Goal: Task Accomplishment & Management: Use online tool/utility

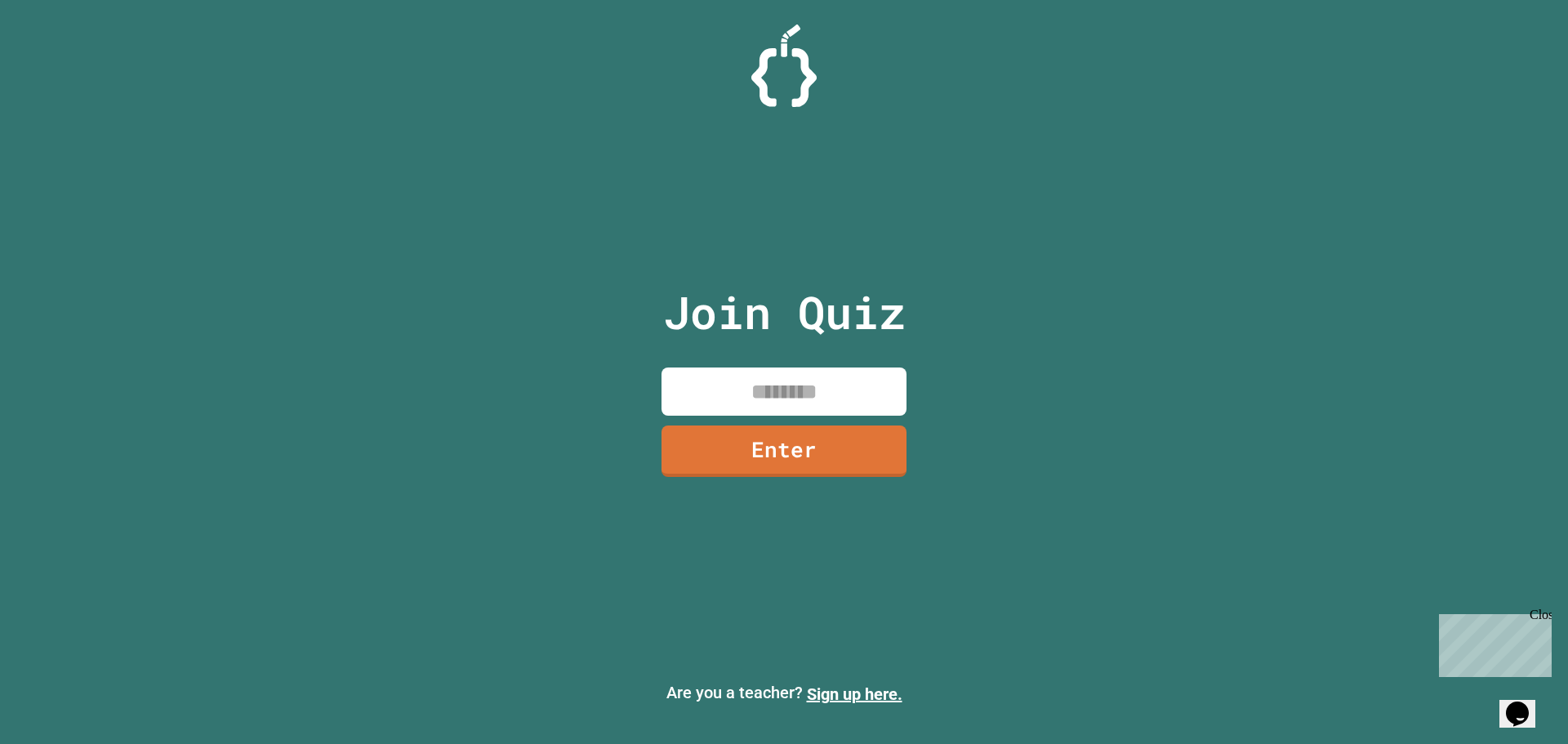
click at [747, 393] on input at bounding box center [784, 392] width 245 height 48
type input "********"
click at [763, 446] on link "Enter" at bounding box center [784, 449] width 245 height 54
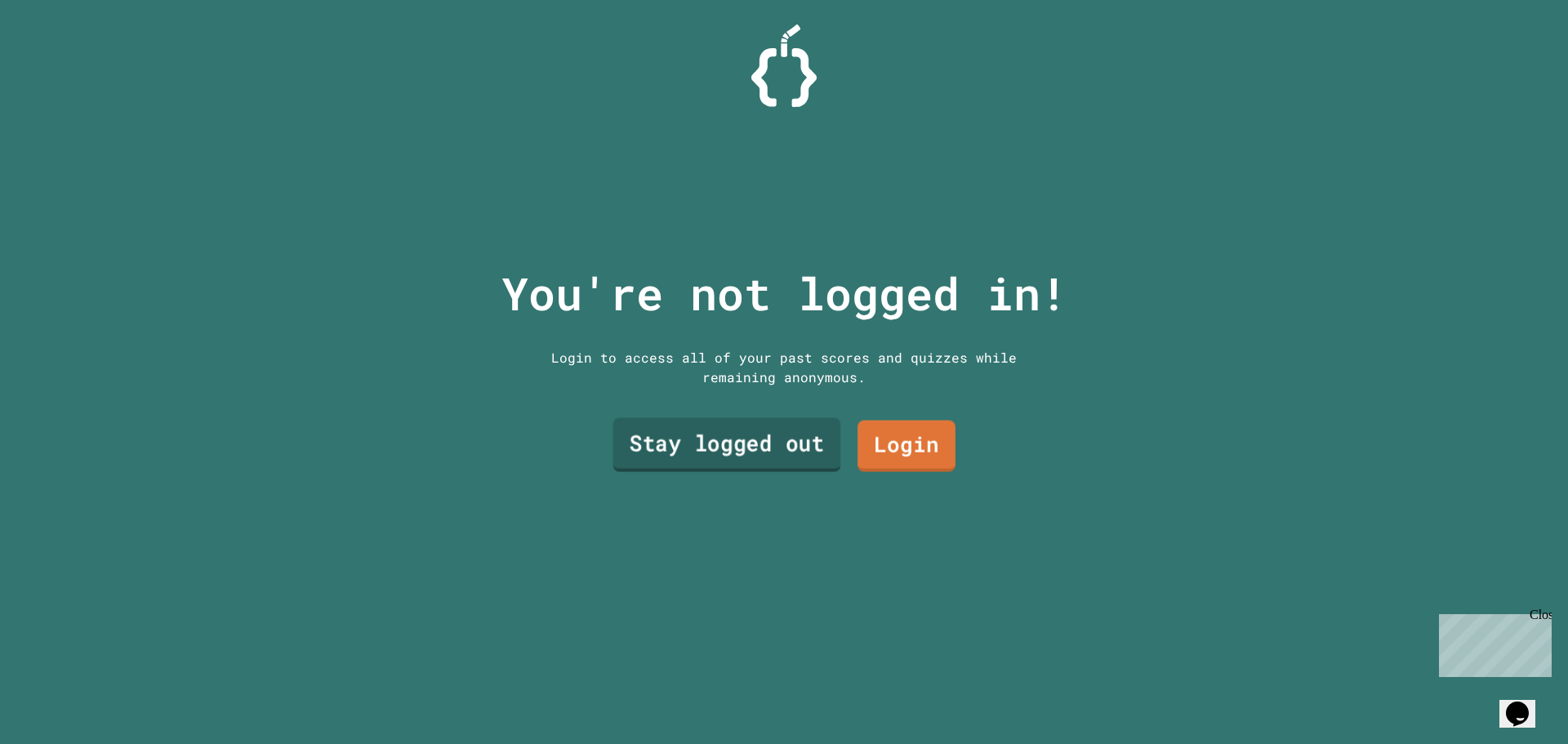
click at [726, 456] on link "Stay logged out" at bounding box center [727, 446] width 227 height 54
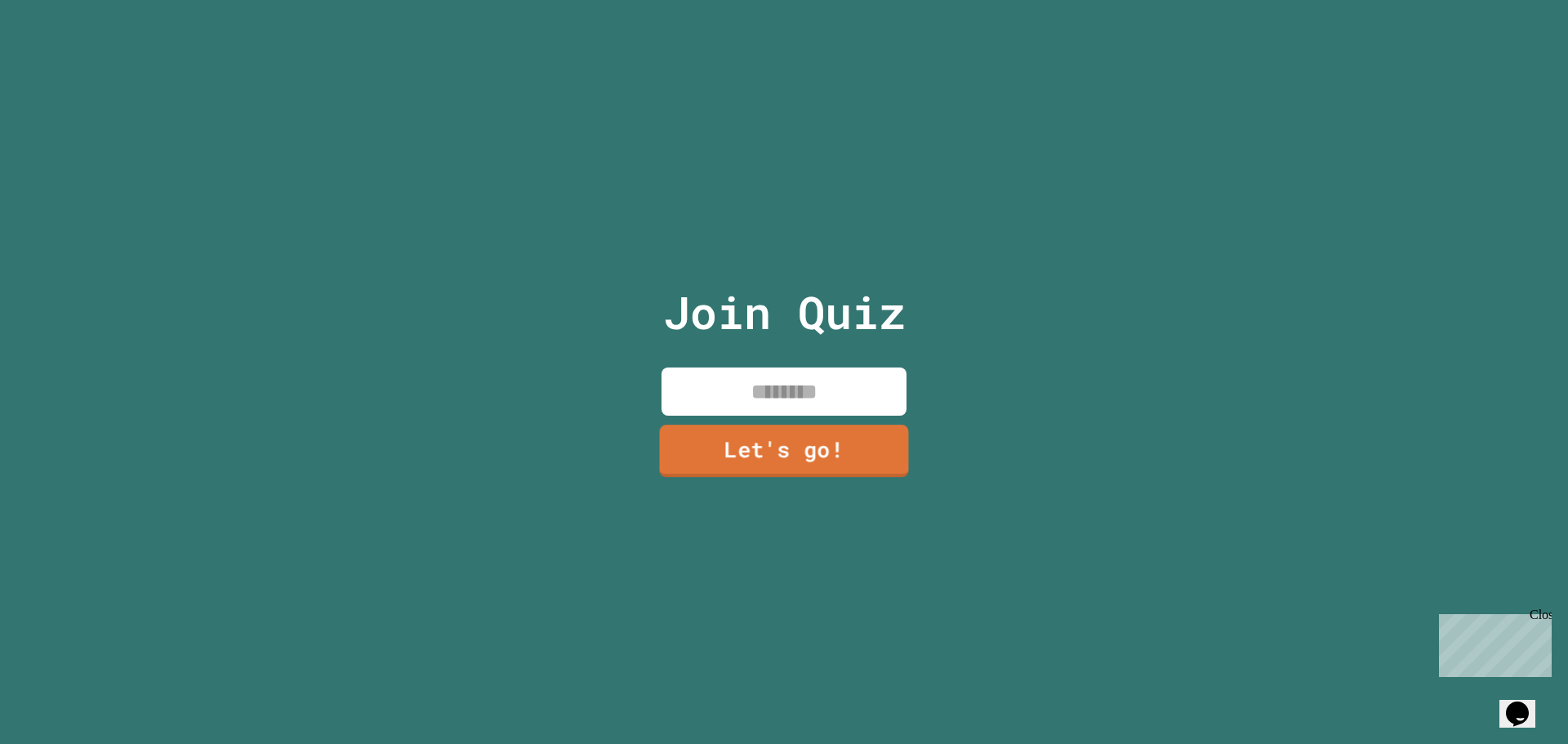
click at [766, 393] on input at bounding box center [784, 392] width 245 height 48
type input "*****"
click at [881, 447] on link "Let's go!" at bounding box center [785, 450] width 246 height 51
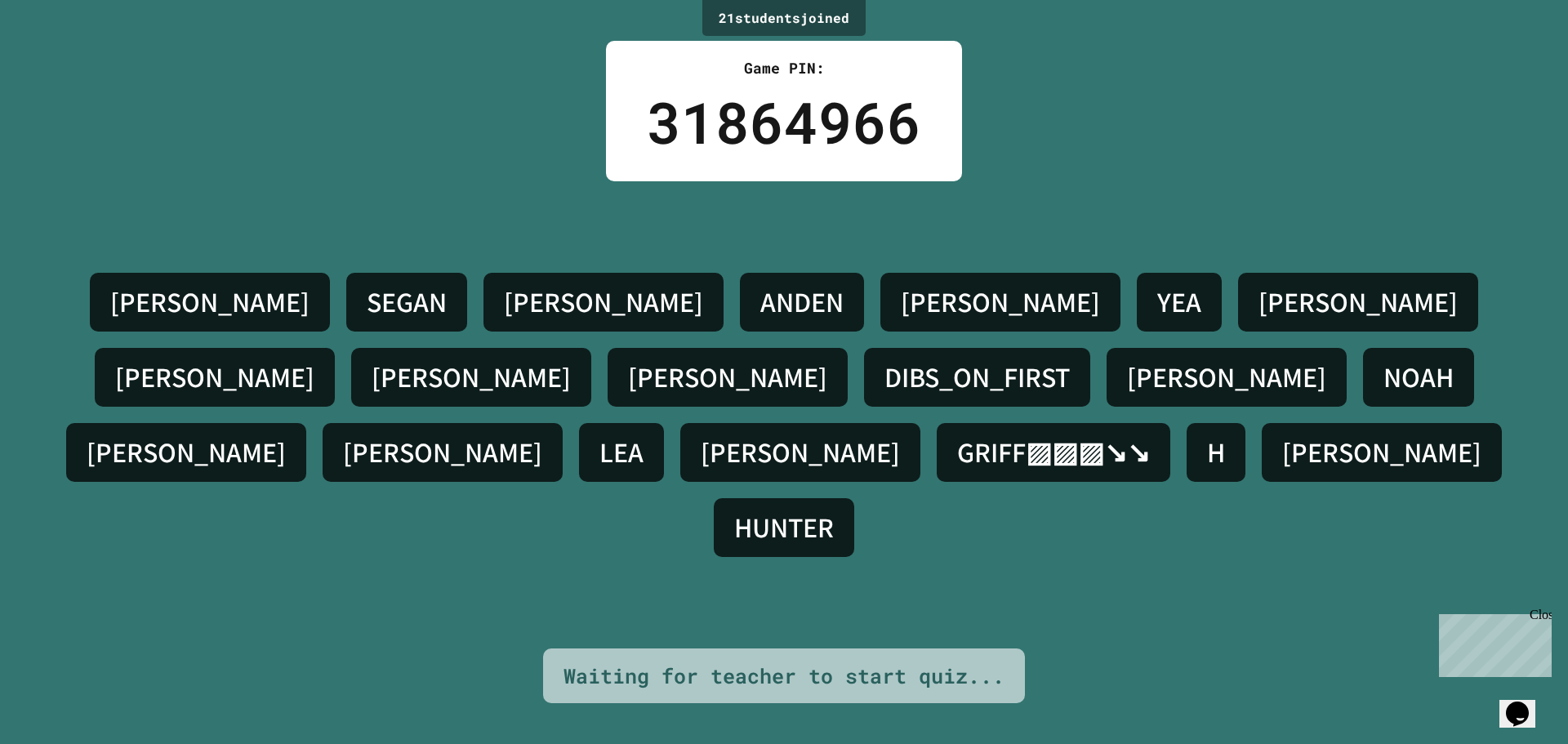
click at [1084, 650] on div "21 student s joined Game PIN: 31864966 KORBIN H. SEGAN NOLAN ANDEN ALONSO YEA S…" at bounding box center [784, 372] width 1568 height 744
click at [1062, 574] on div "KORBIN H. SEGAN NOLAN ANDEN ALONSO YEA SAM LIAM JACOB SAMUEL DIBS_ON_FIRST JOSH…" at bounding box center [784, 415] width 1487 height 467
click at [1052, 586] on div "KORBIN H. SEGAN NOLAN ANDEN ALONSO YEA SAM LIAM JACOB SAMUEL DIBS_ON_FIRST JOSH…" at bounding box center [784, 415] width 1487 height 467
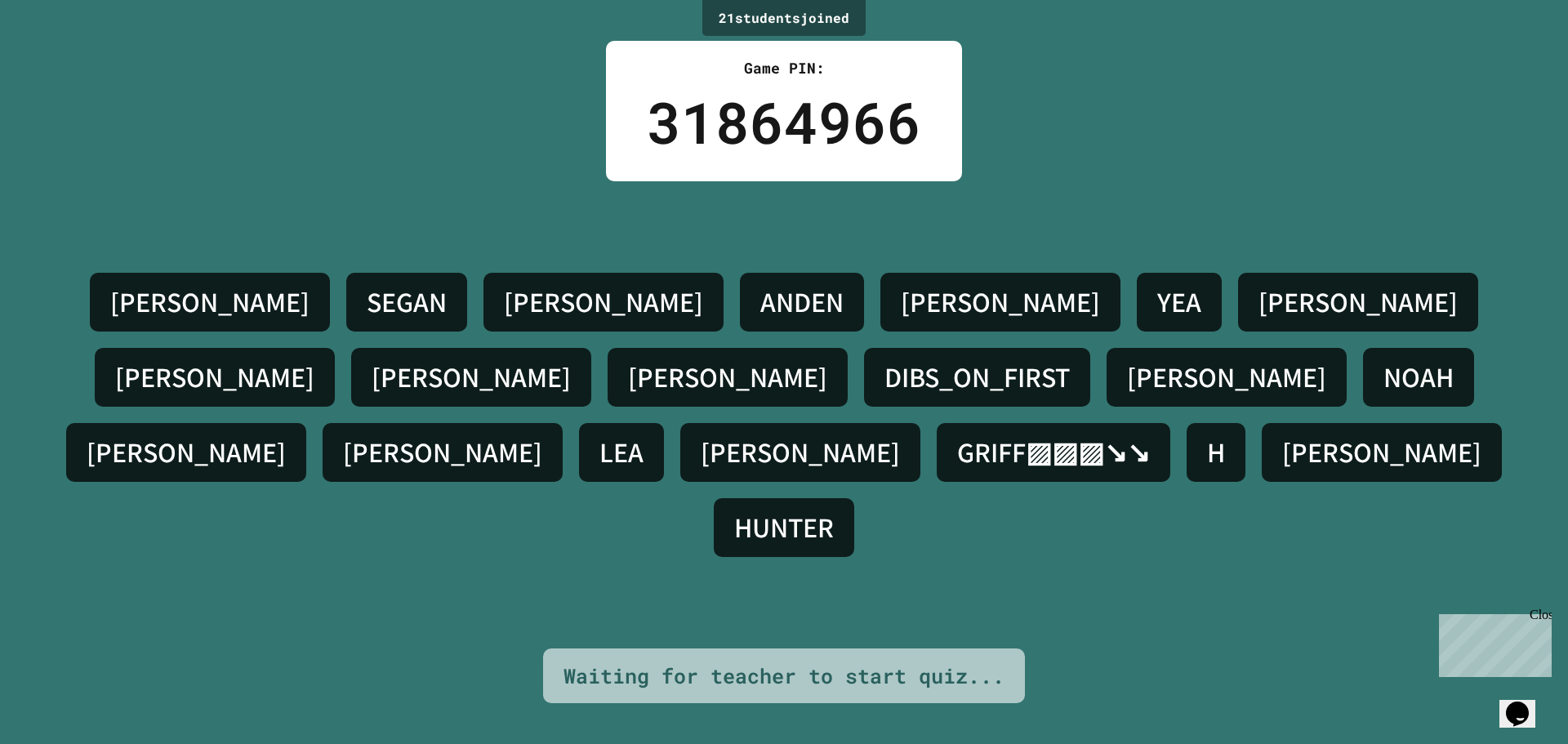
click at [1107, 406] on div "JOSHUA" at bounding box center [1227, 377] width 241 height 59
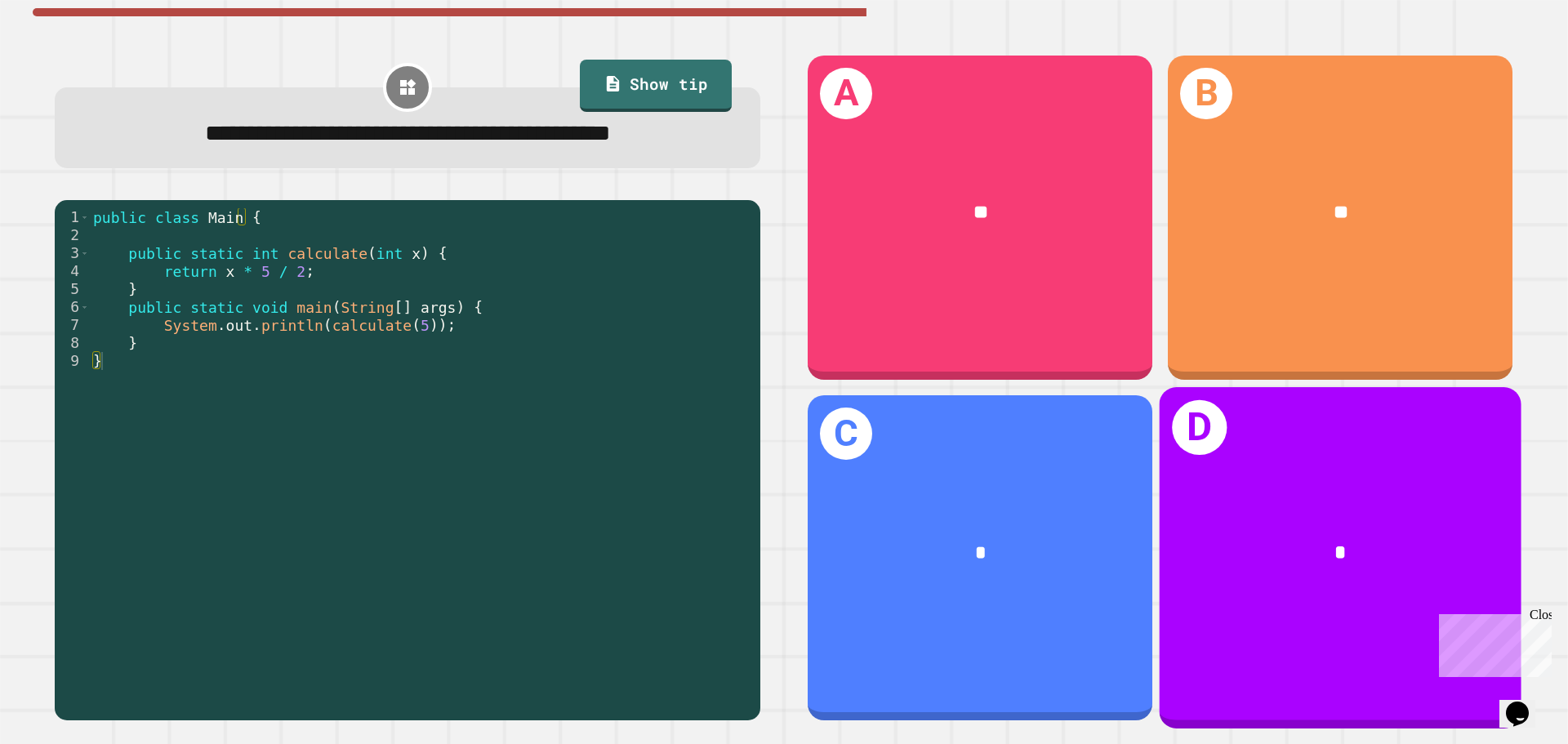
click at [1388, 592] on div "D *" at bounding box center [1341, 557] width 362 height 340
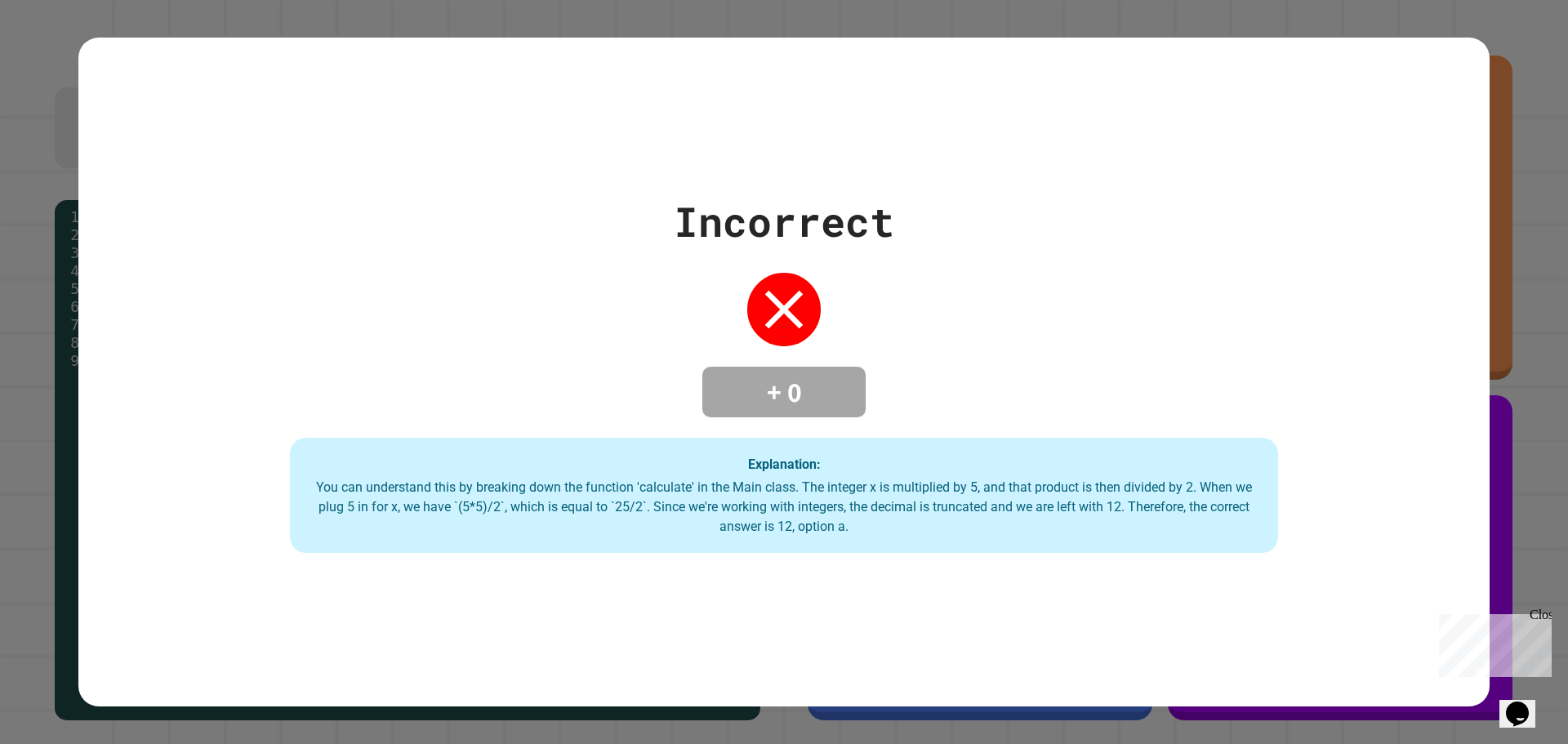
click at [895, 408] on div "Incorrect + 0 Explanation: You can understand this by breaking down the functio…" at bounding box center [784, 372] width 1411 height 363
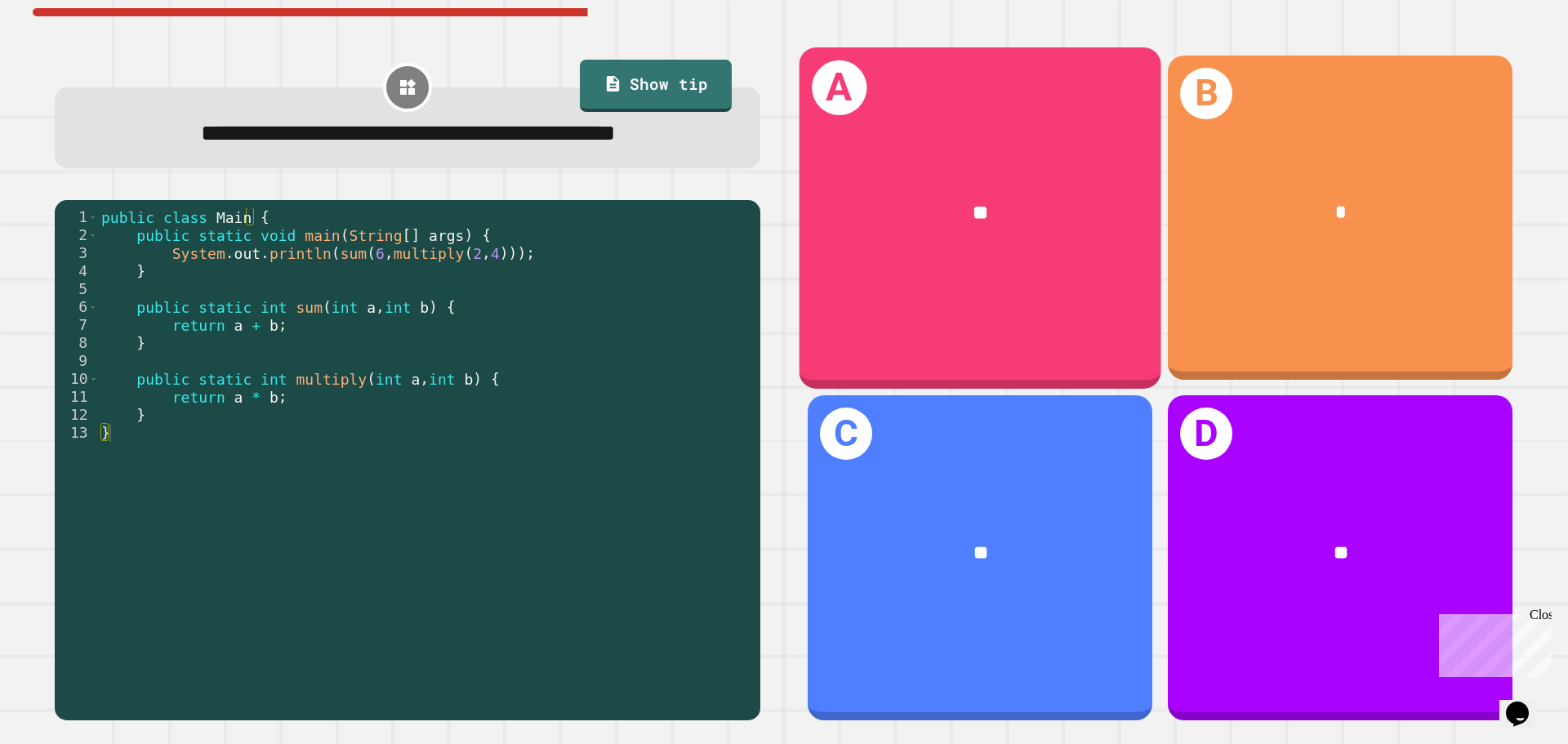
click at [847, 221] on div "**" at bounding box center [981, 213] width 282 height 30
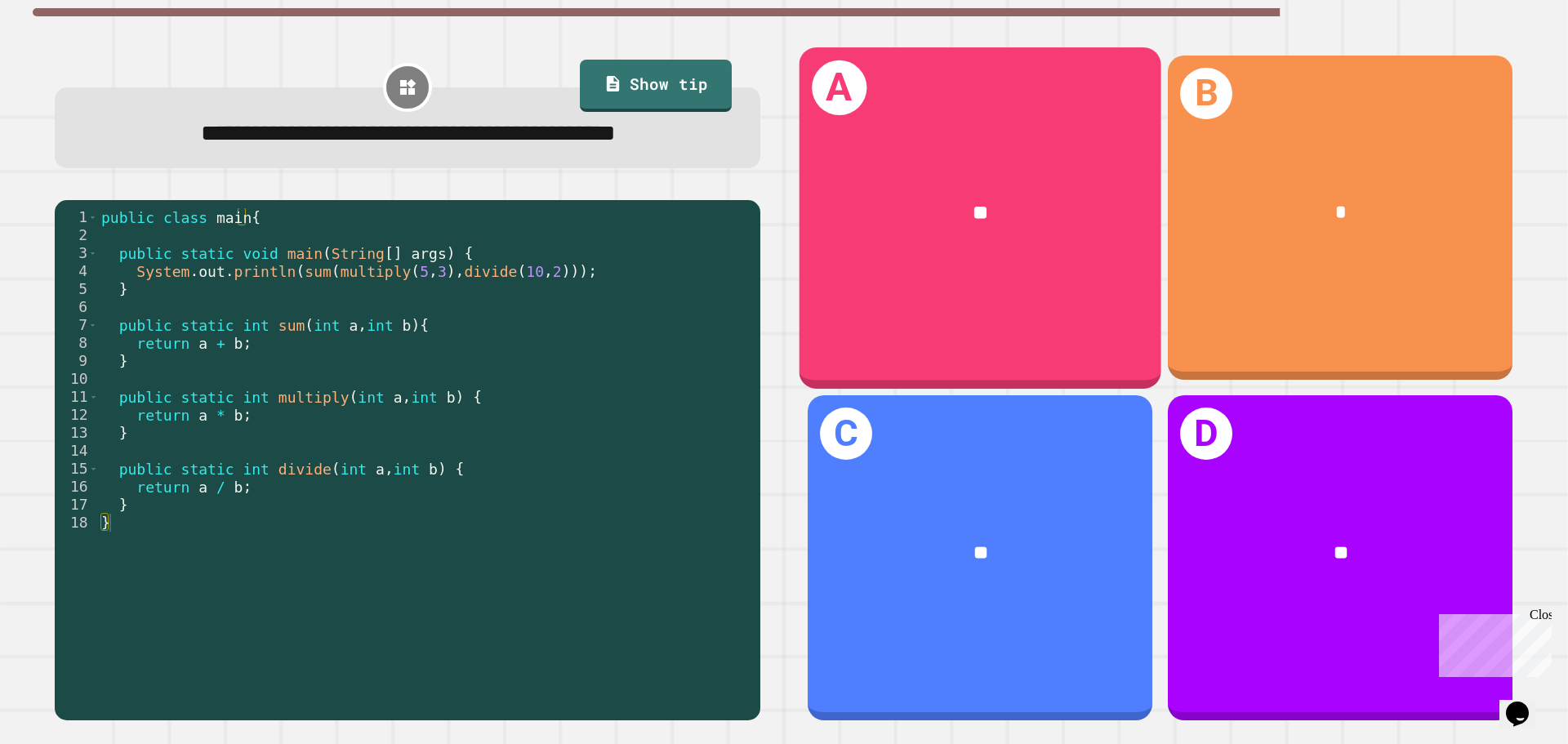
click at [933, 241] on div "**" at bounding box center [981, 213] width 362 height 109
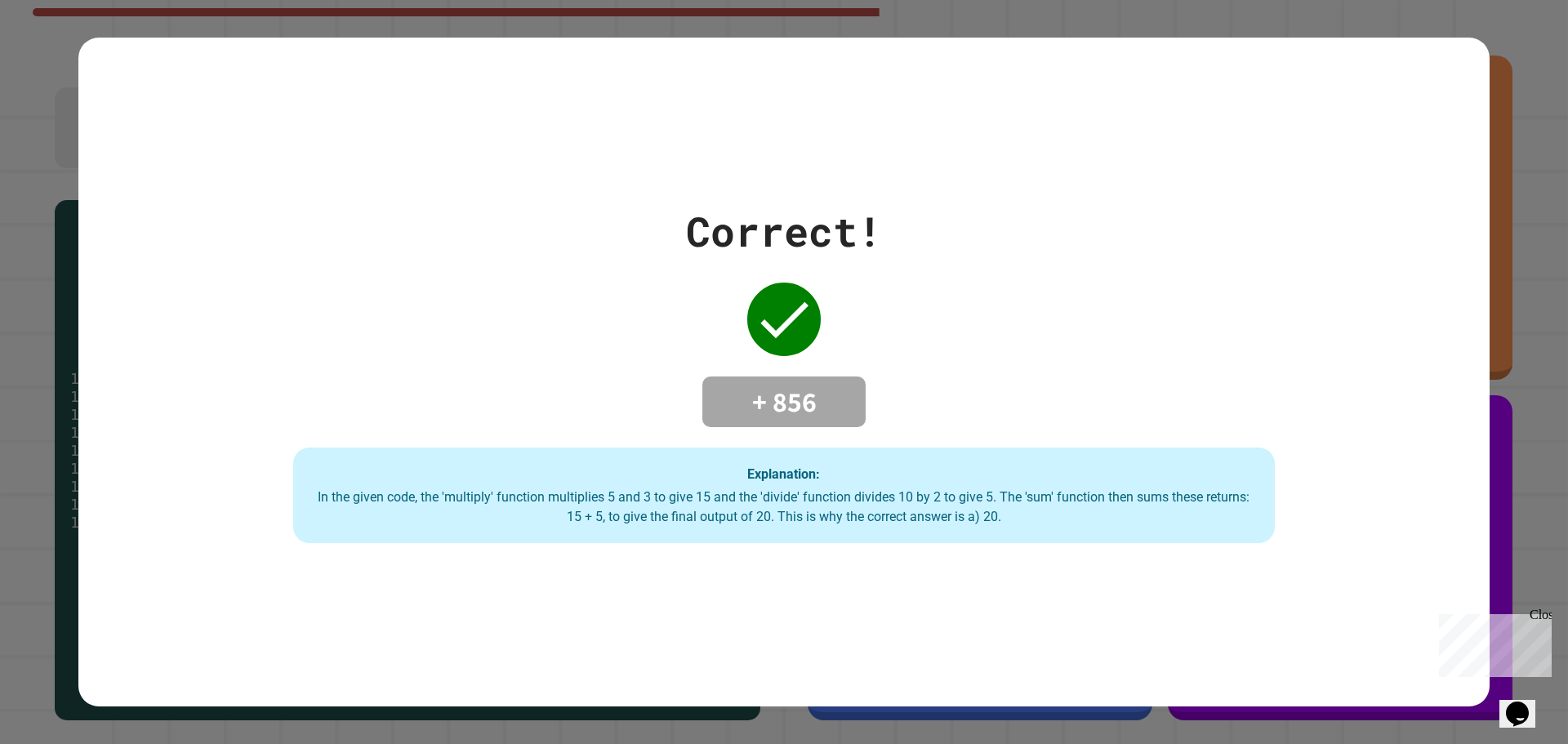
click at [802, 416] on div "+ 856" at bounding box center [784, 402] width 163 height 50
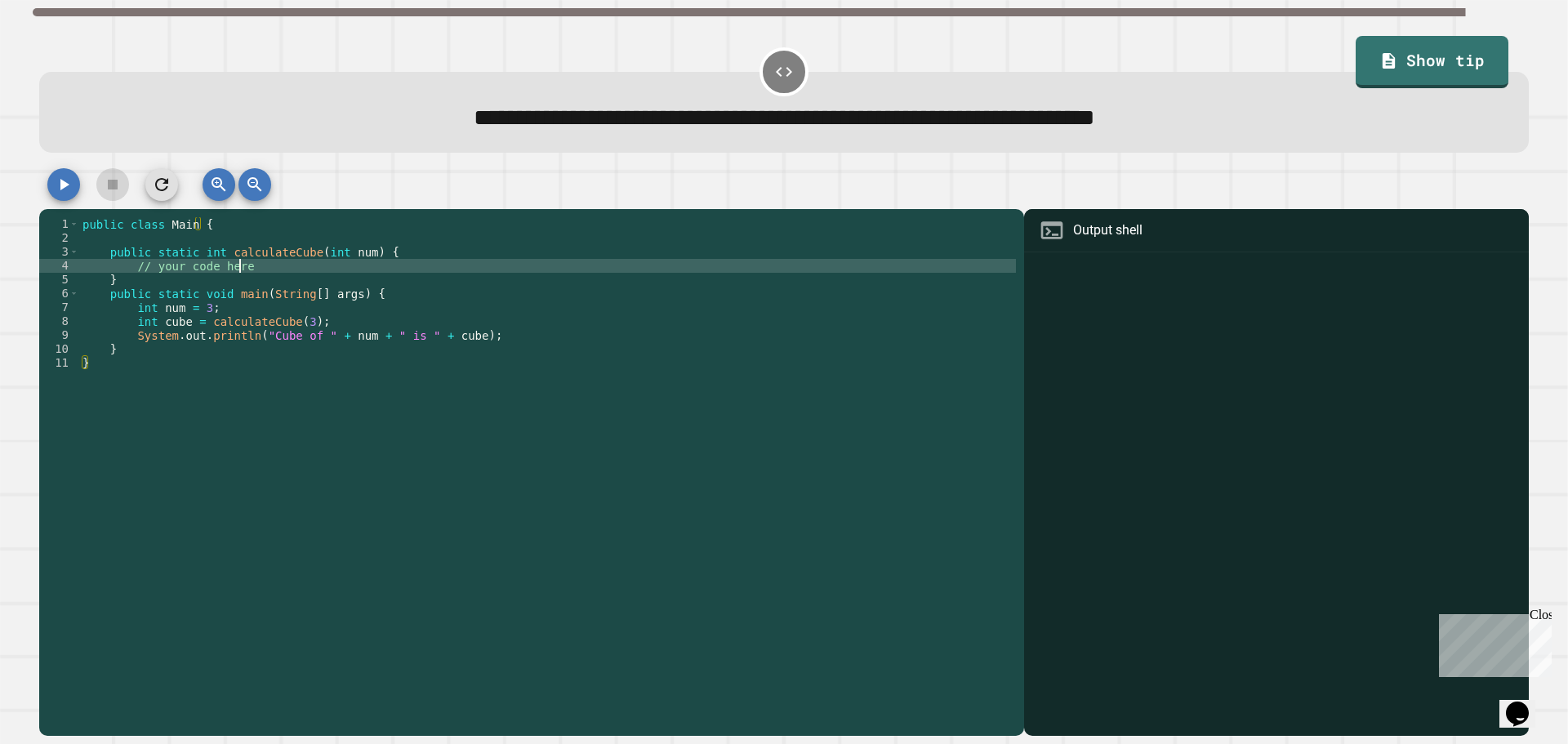
click at [249, 270] on div "public class Main { public static int calculateCube ( int num ) { // your code …" at bounding box center [547, 467] width 937 height 500
type textarea "*"
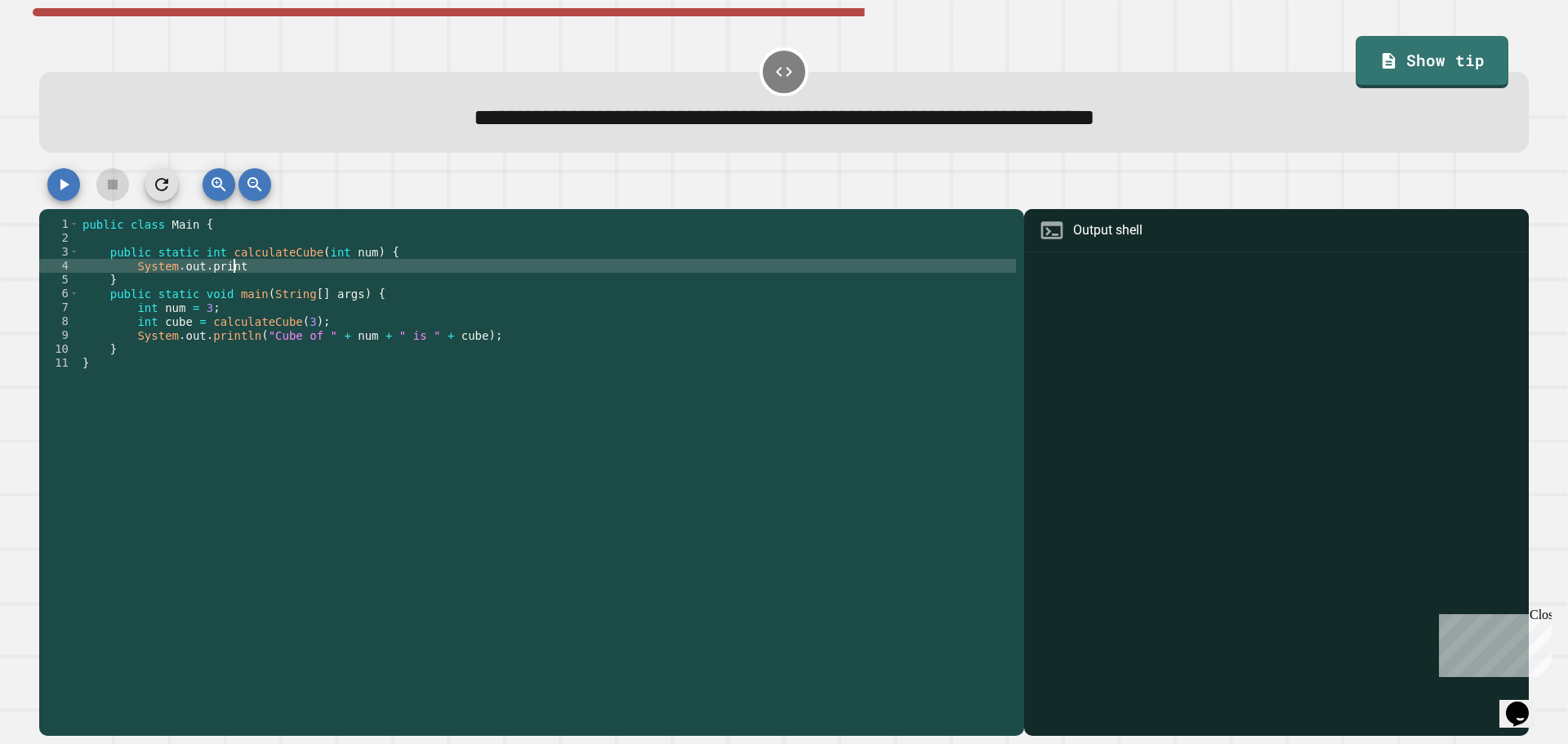
scroll to position [0, 10]
type textarea "*"
click at [76, 203] on div at bounding box center [784, 188] width 1490 height 41
click at [62, 182] on icon "button" at bounding box center [63, 185] width 20 height 20
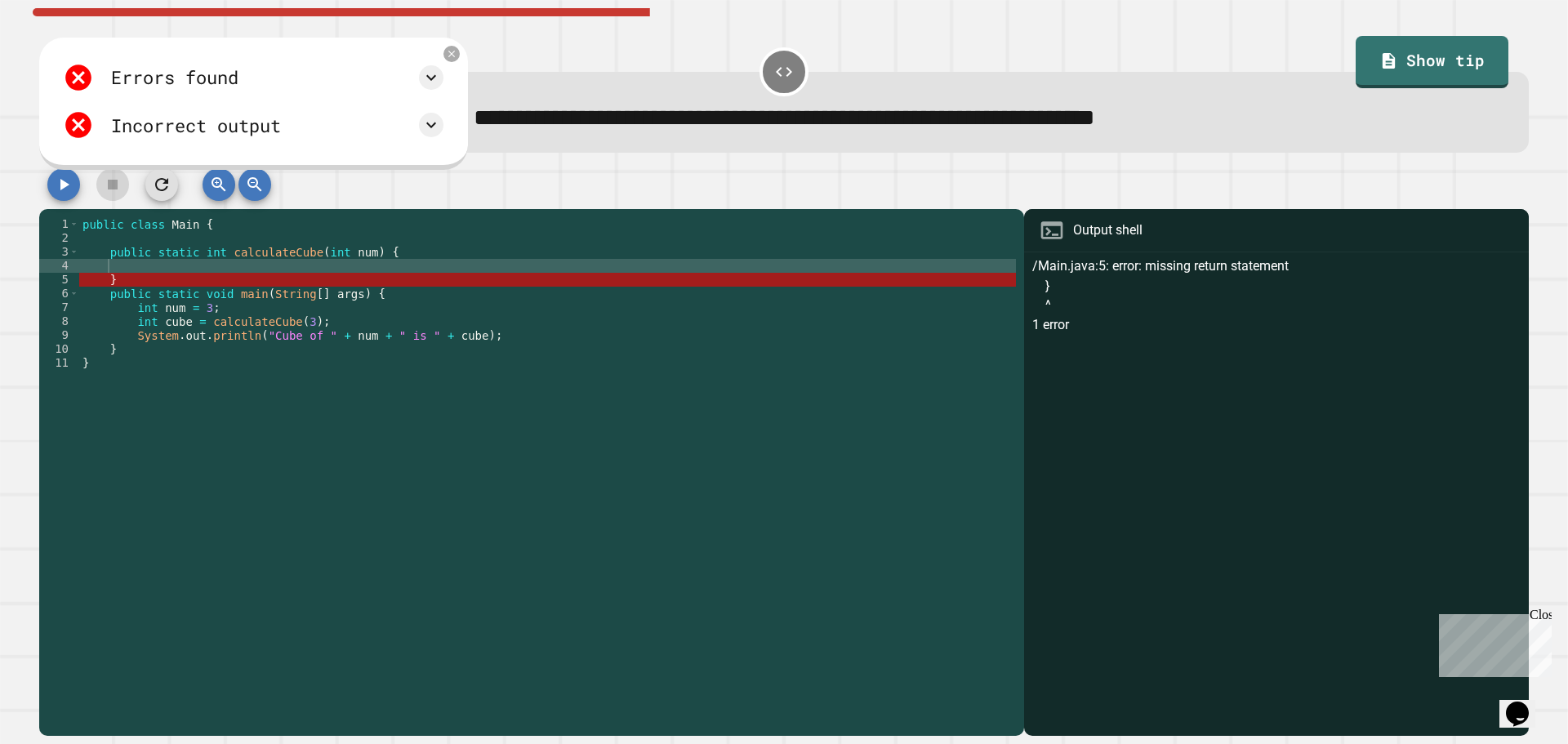
click at [140, 268] on div "public class Main { public static int calculateCube ( int num ) { } public stat…" at bounding box center [547, 467] width 937 height 500
click at [456, 54] on icon at bounding box center [451, 53] width 8 height 8
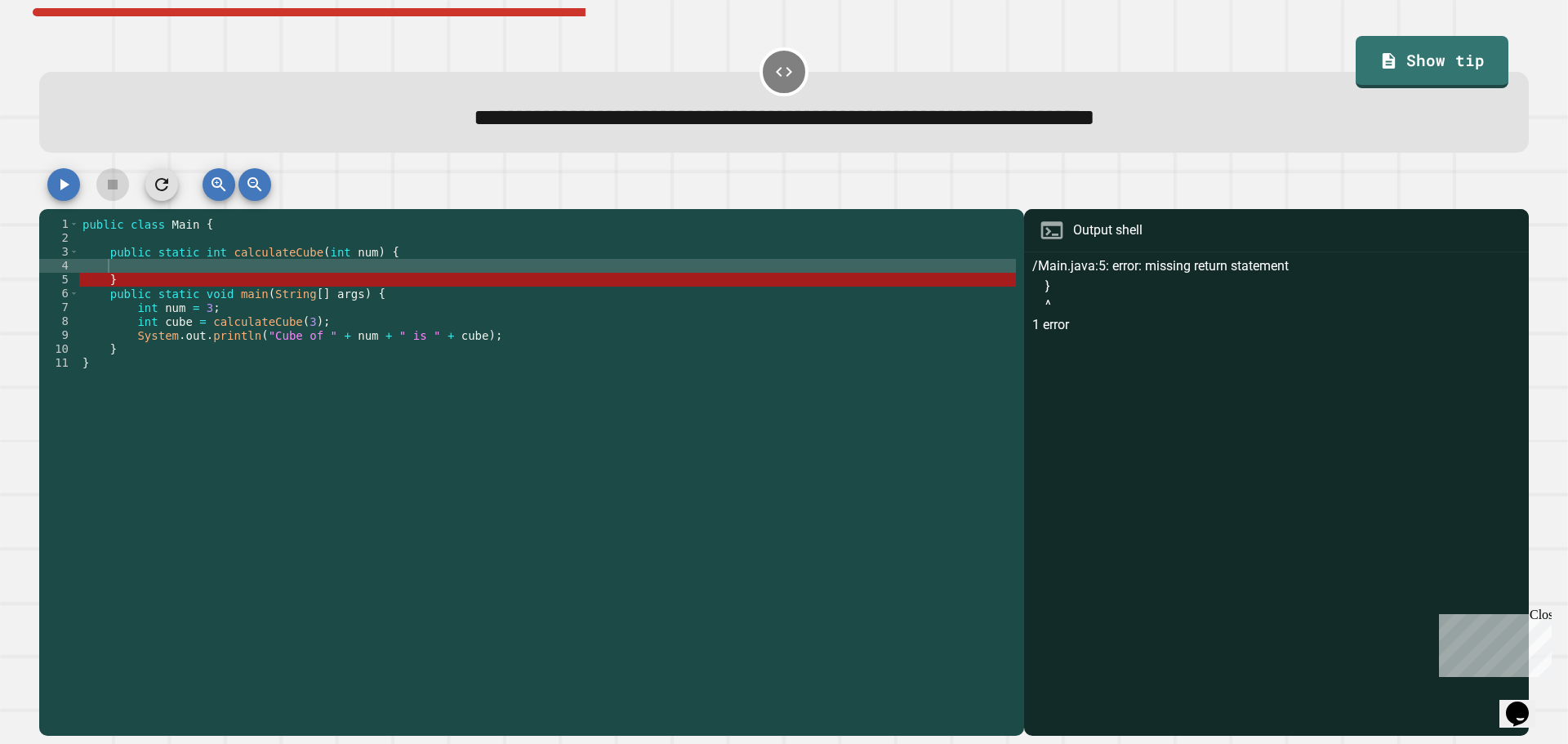
click at [298, 271] on div "public class Main { public static int calculateCube ( int num ) { } public stat…" at bounding box center [547, 467] width 937 height 500
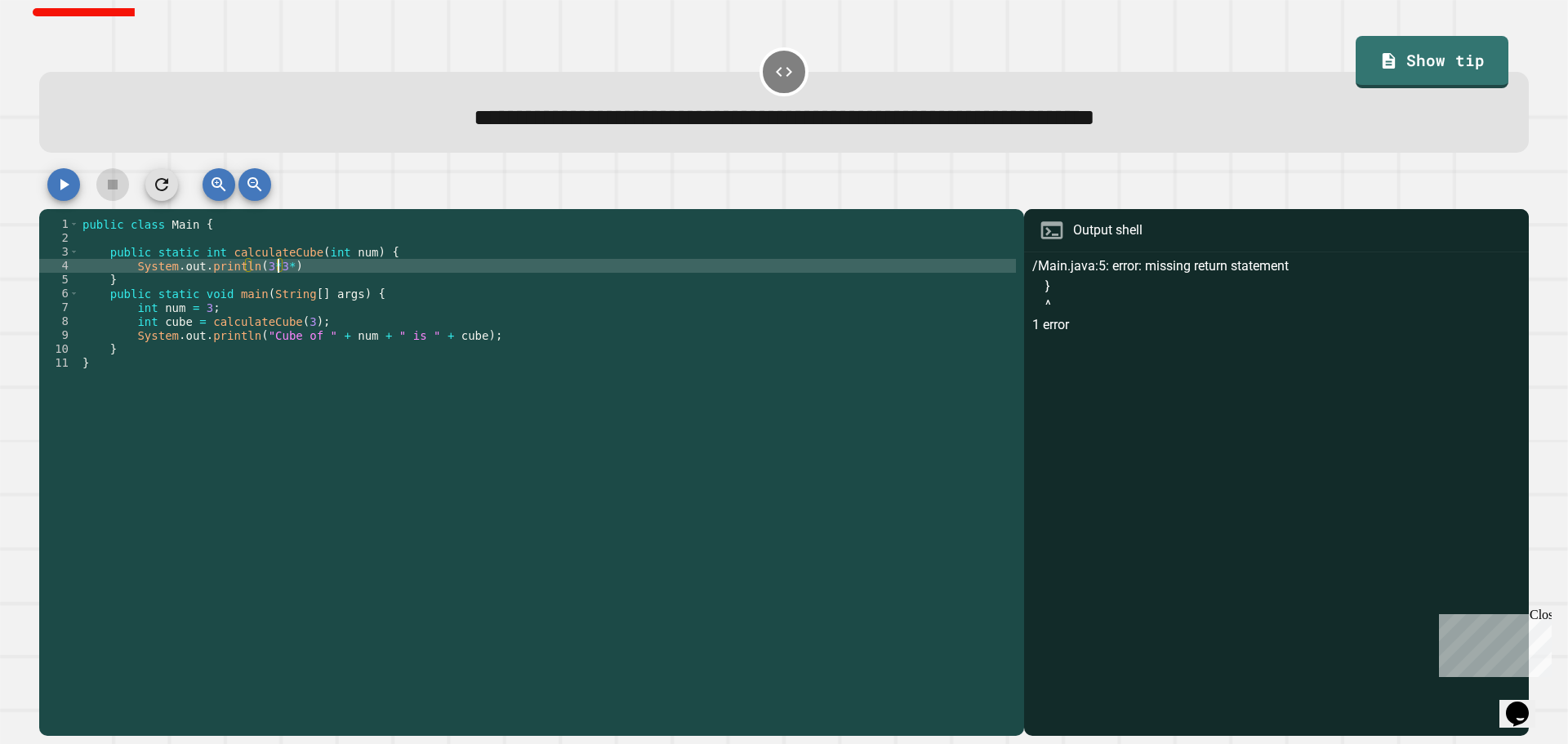
scroll to position [0, 14]
type textarea "**********"
click at [58, 186] on icon "button" at bounding box center [63, 185] width 20 height 20
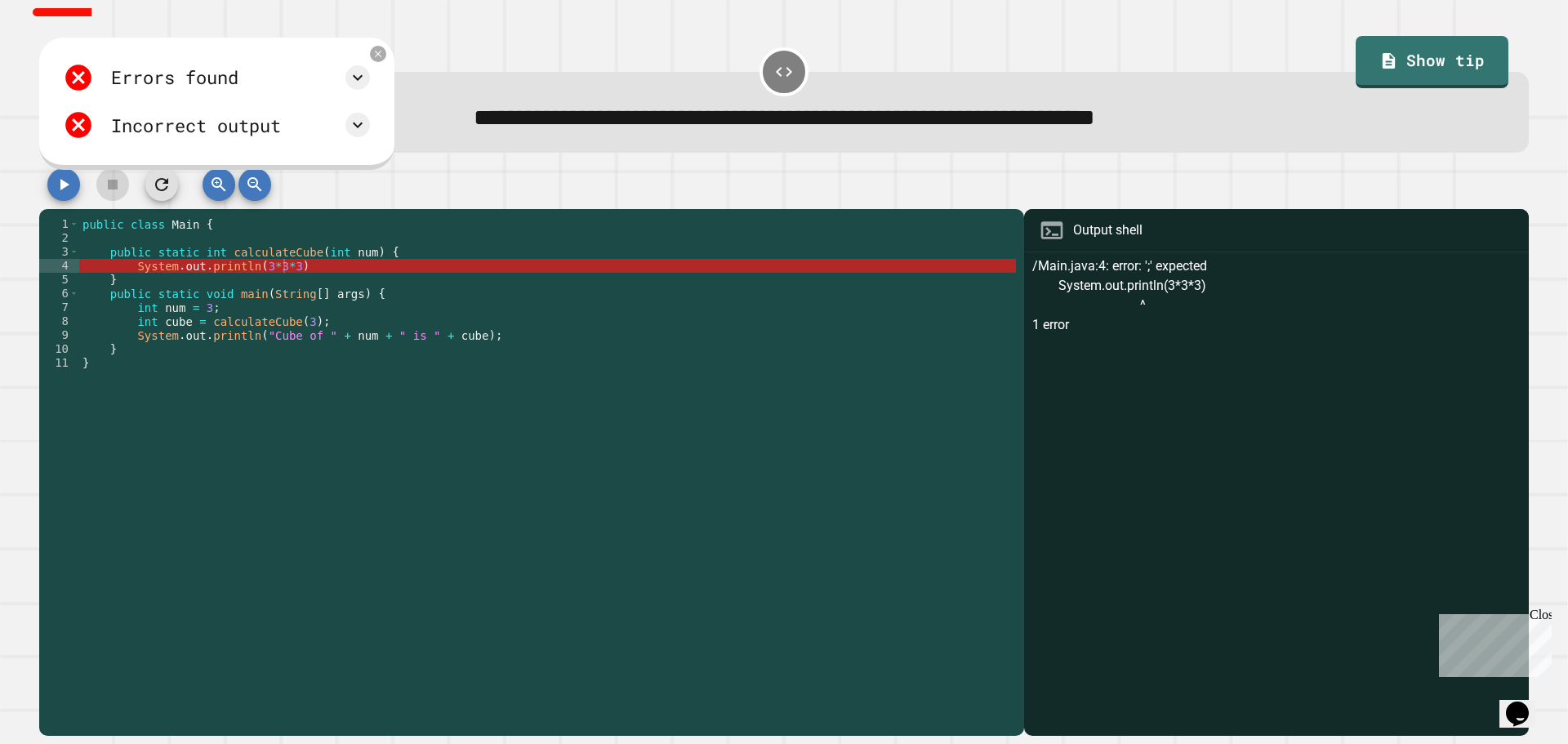
click at [394, 62] on div "Errors found /Main.java:4: error: ';' expected System.out.println(3*3*3) ^ 1 er…" at bounding box center [216, 103] width 355 height 131
click at [394, 58] on div "Errors found /Main.java:4: error: ';' expected System.out.println(3*3*3) ^ 1 er…" at bounding box center [216, 103] width 355 height 131
click at [300, 271] on div "public class Main { public static int calculateCube ( int num ) { System . out …" at bounding box center [547, 467] width 937 height 500
drag, startPoint x: 300, startPoint y: 271, endPoint x: 127, endPoint y: 269, distance: 173.0
click at [127, 269] on div "public class Main { public static int calculateCube ( int num ) { System . out …" at bounding box center [547, 467] width 937 height 500
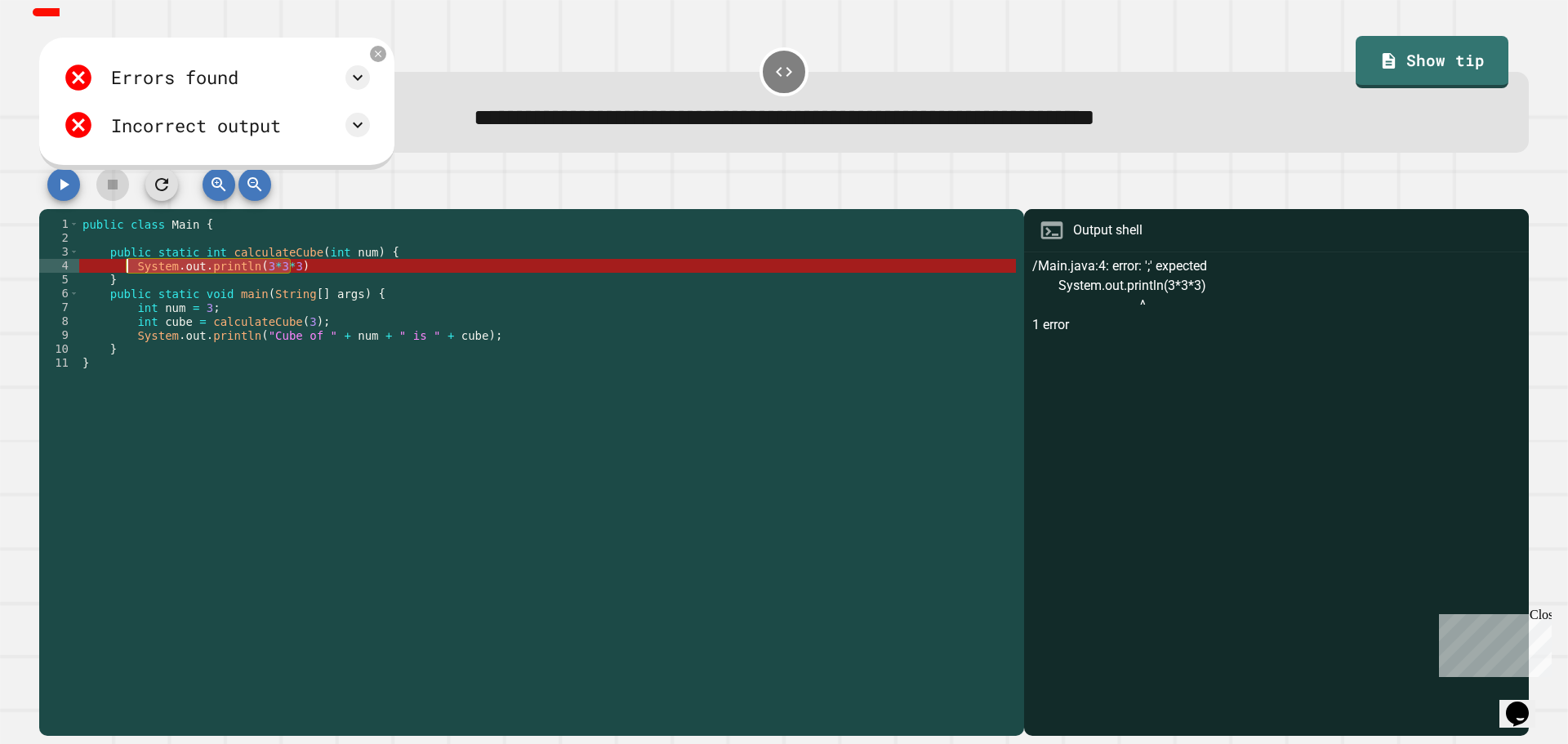
scroll to position [0, 3]
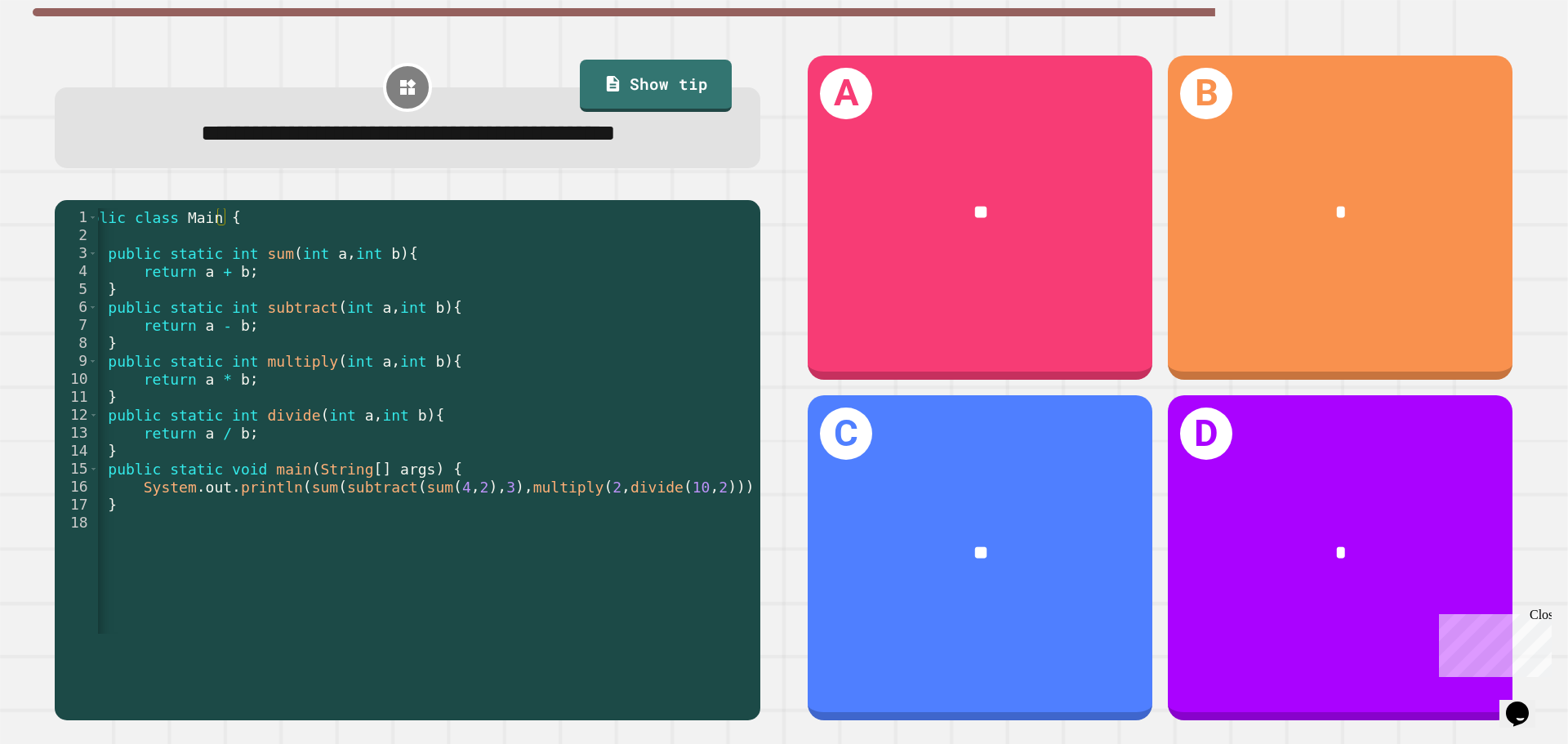
scroll to position [0, 23]
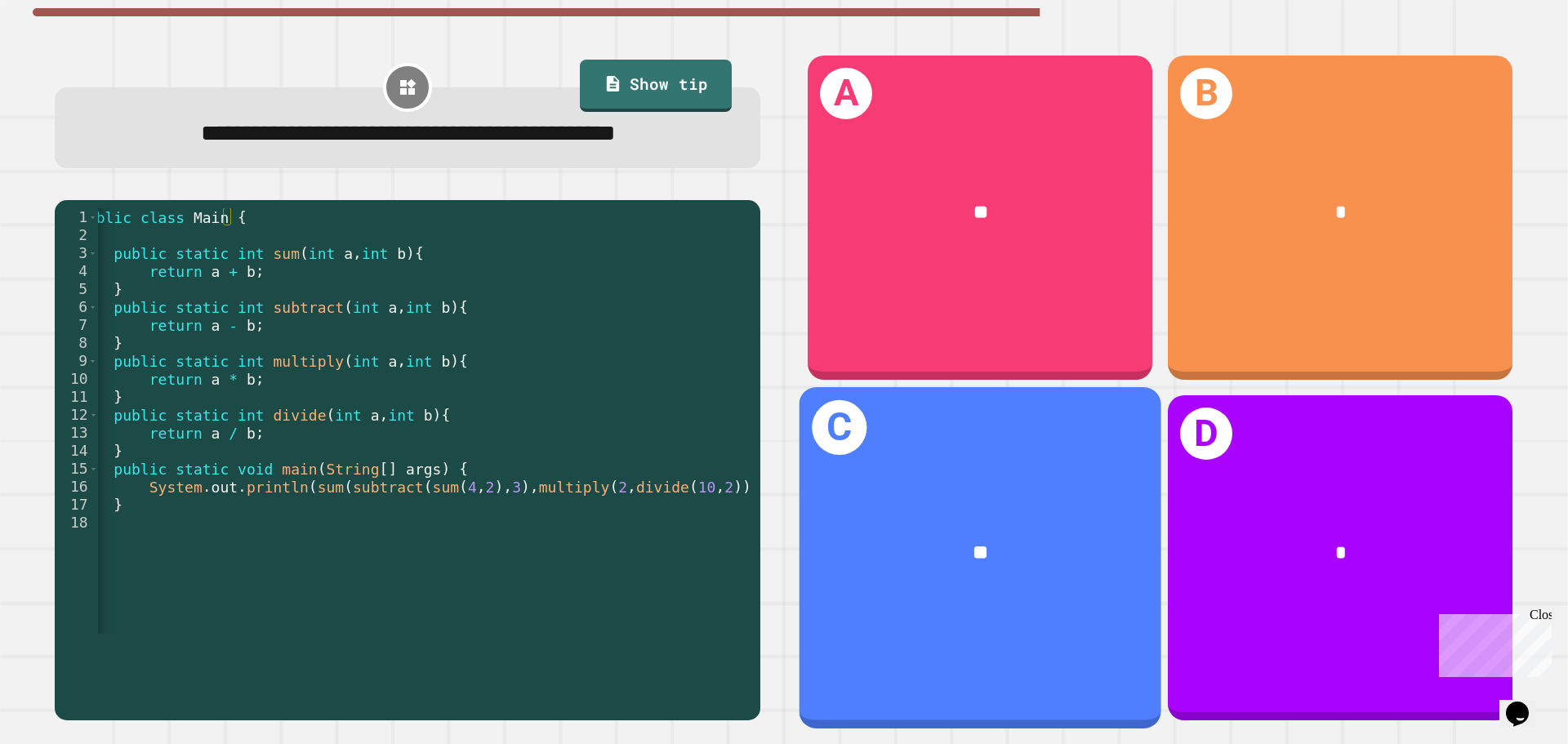
click at [1015, 538] on div "**" at bounding box center [981, 553] width 282 height 30
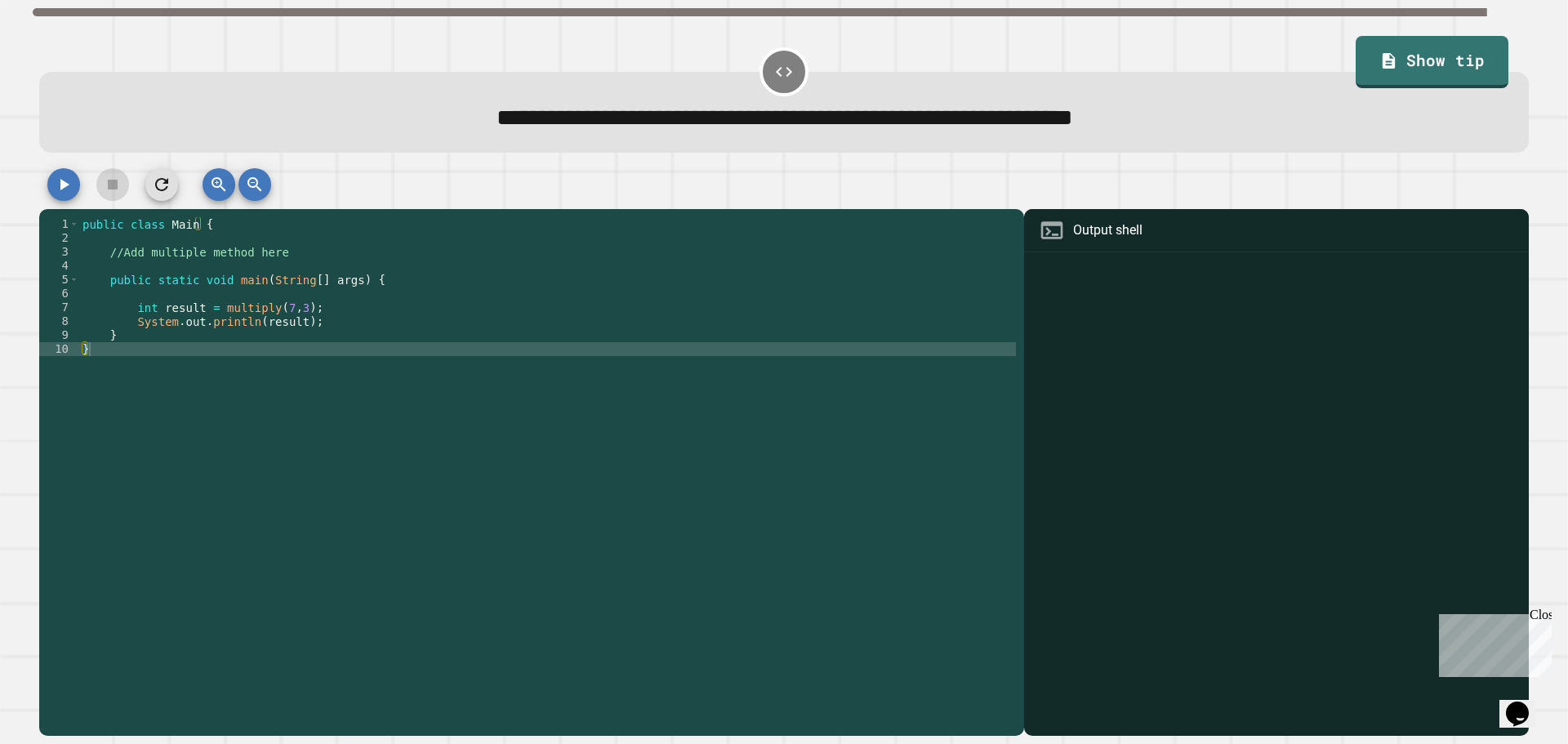
click at [261, 261] on div "public class Main { //Add multiple method here public static void main ( String…" at bounding box center [547, 467] width 937 height 500
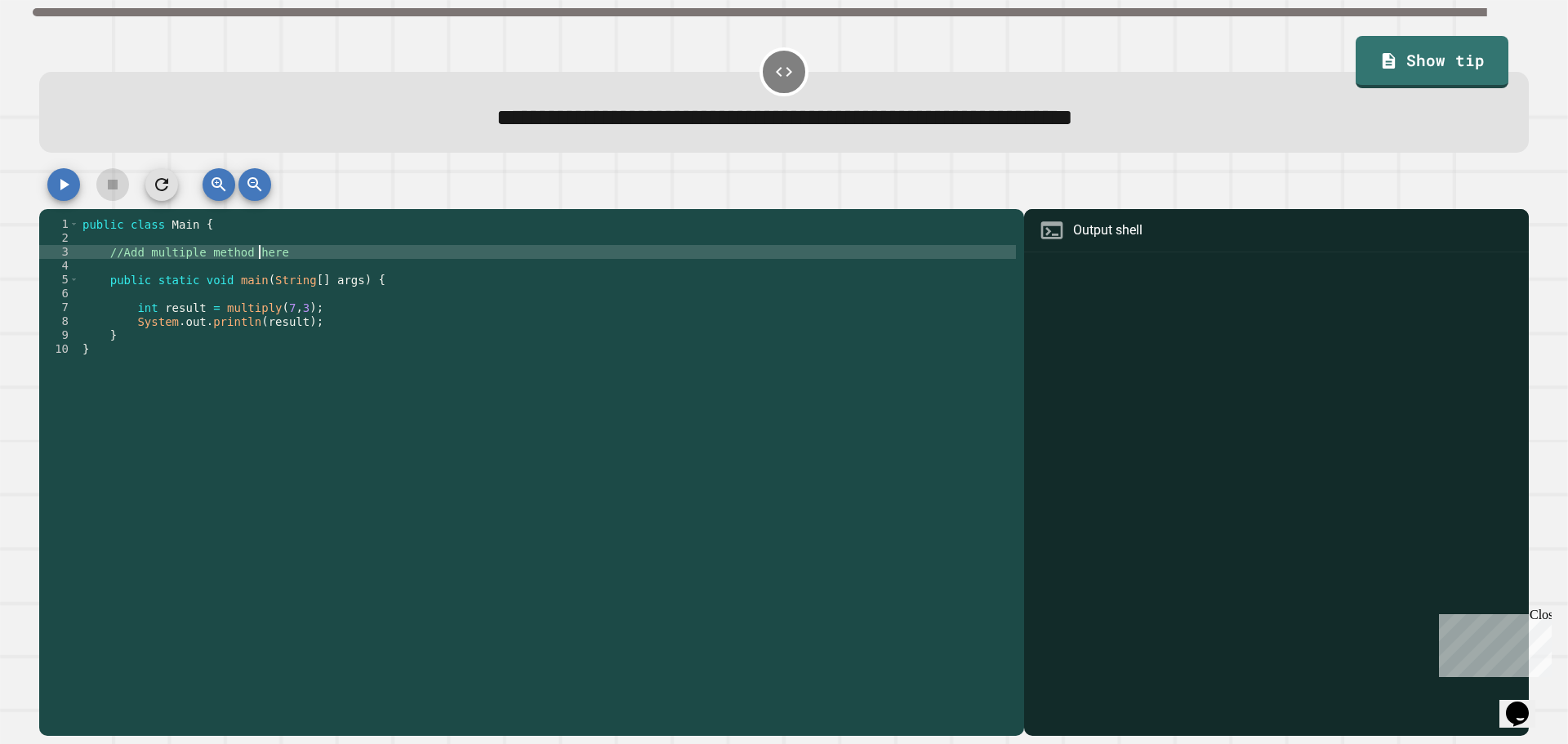
click at [276, 254] on div "public class Main { //Add multiple method here public static void main ( String…" at bounding box center [547, 467] width 937 height 500
type textarea "*"
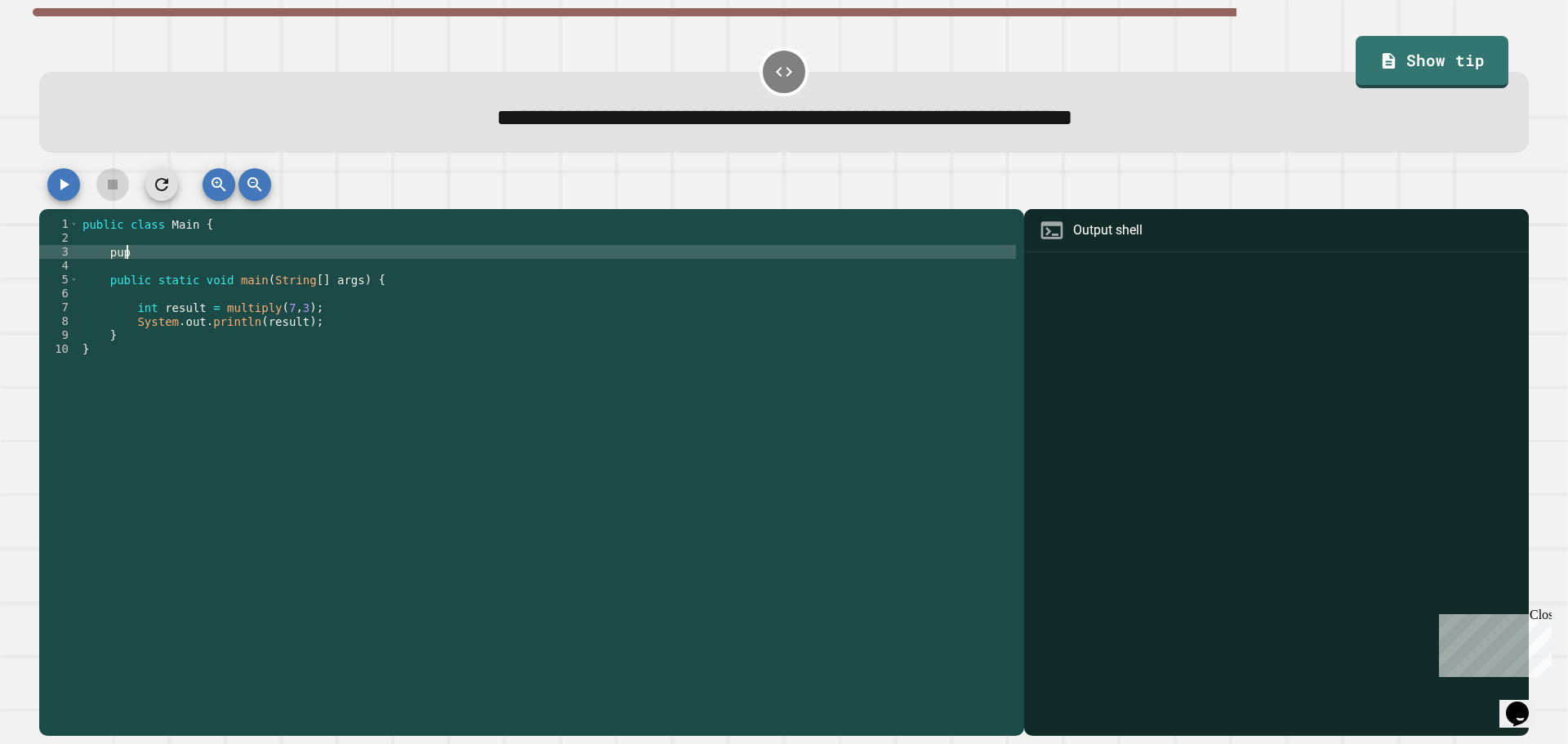
type textarea "*"
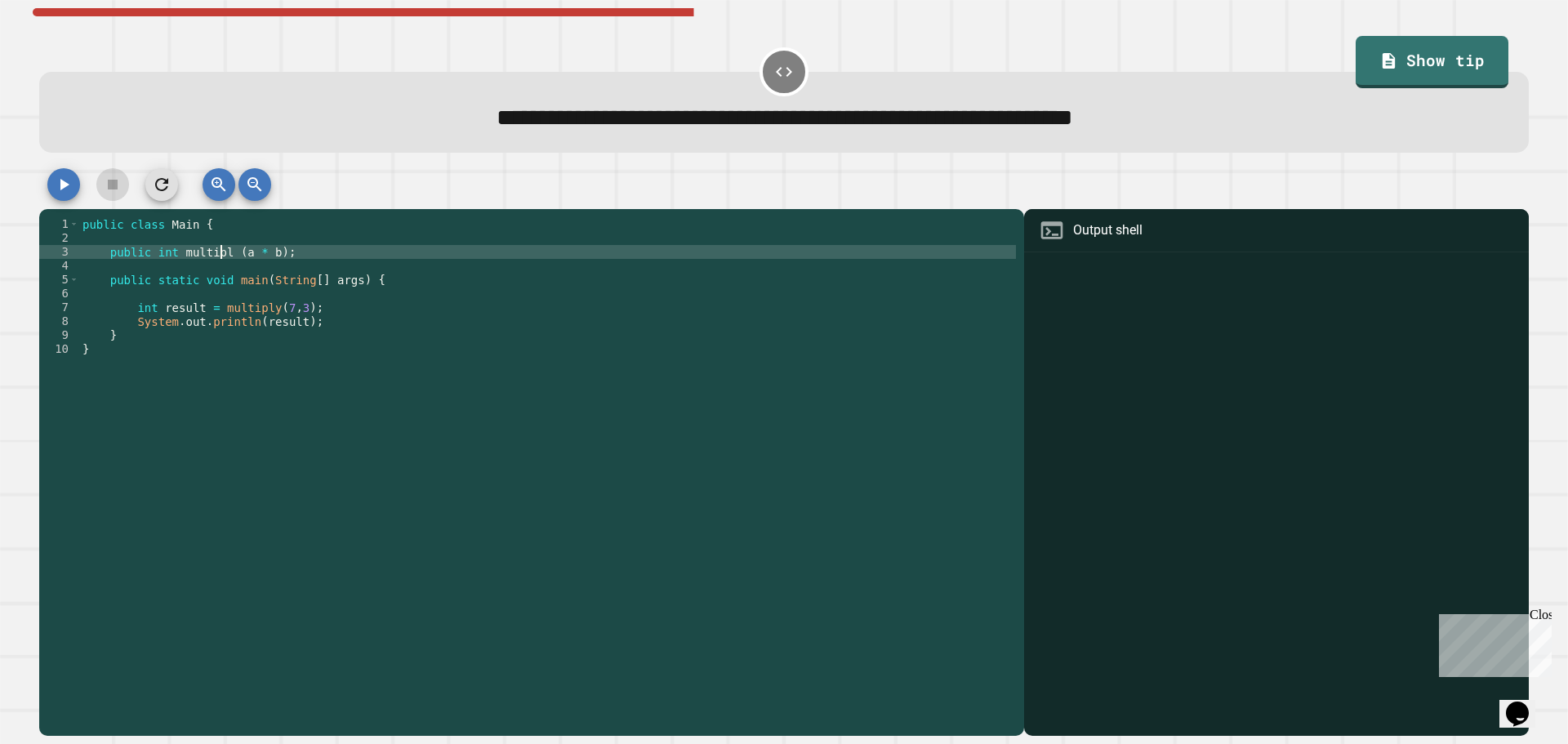
scroll to position [0, 10]
click at [329, 251] on div "public class Main { public int multiply = ( a * b ) ; public static void main (…" at bounding box center [547, 467] width 937 height 500
type textarea "**********"
click at [60, 195] on icon "button" at bounding box center [63, 185] width 20 height 20
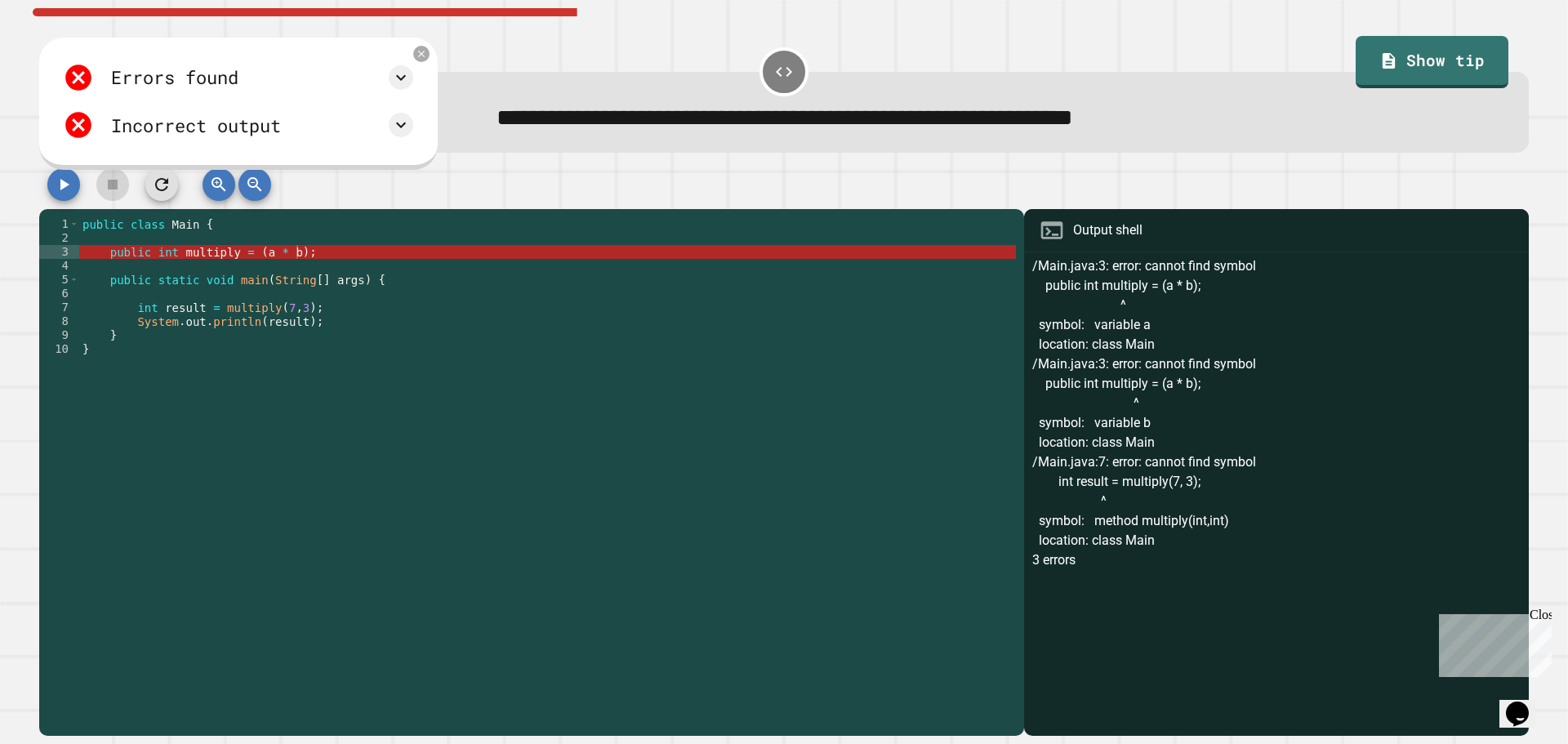
click at [412, 62] on div "Errors found /Main.java:3: error: cannot find symbol public int multiply = (a *…" at bounding box center [238, 102] width 366 height 96
click at [438, 62] on div "Errors found /Main.java:3: error: cannot find symbol public int multiply = (a *…" at bounding box center [239, 103] width 399 height 131
click at [428, 51] on icon at bounding box center [421, 54] width 12 height 12
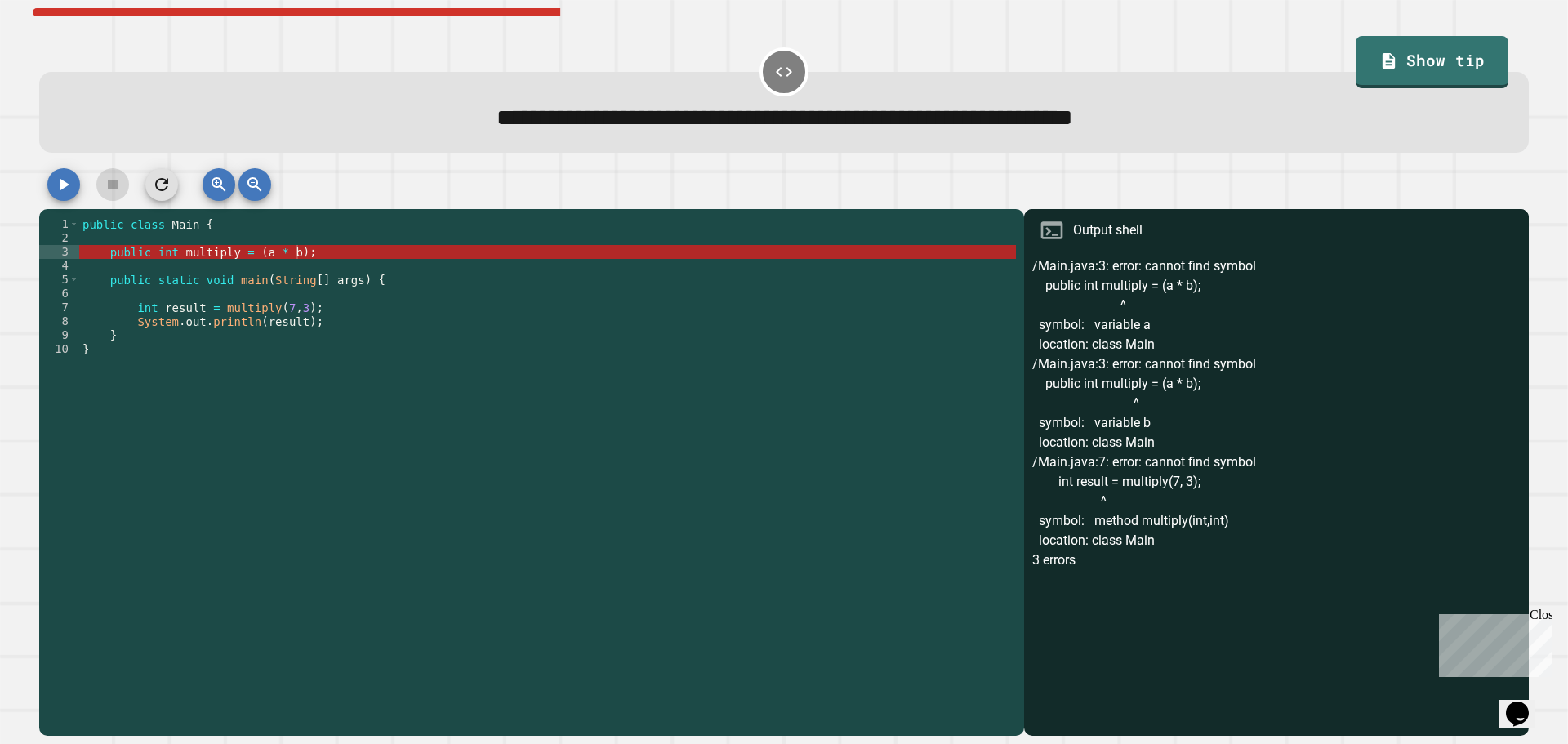
click at [171, 178] on icon "button" at bounding box center [161, 185] width 20 height 20
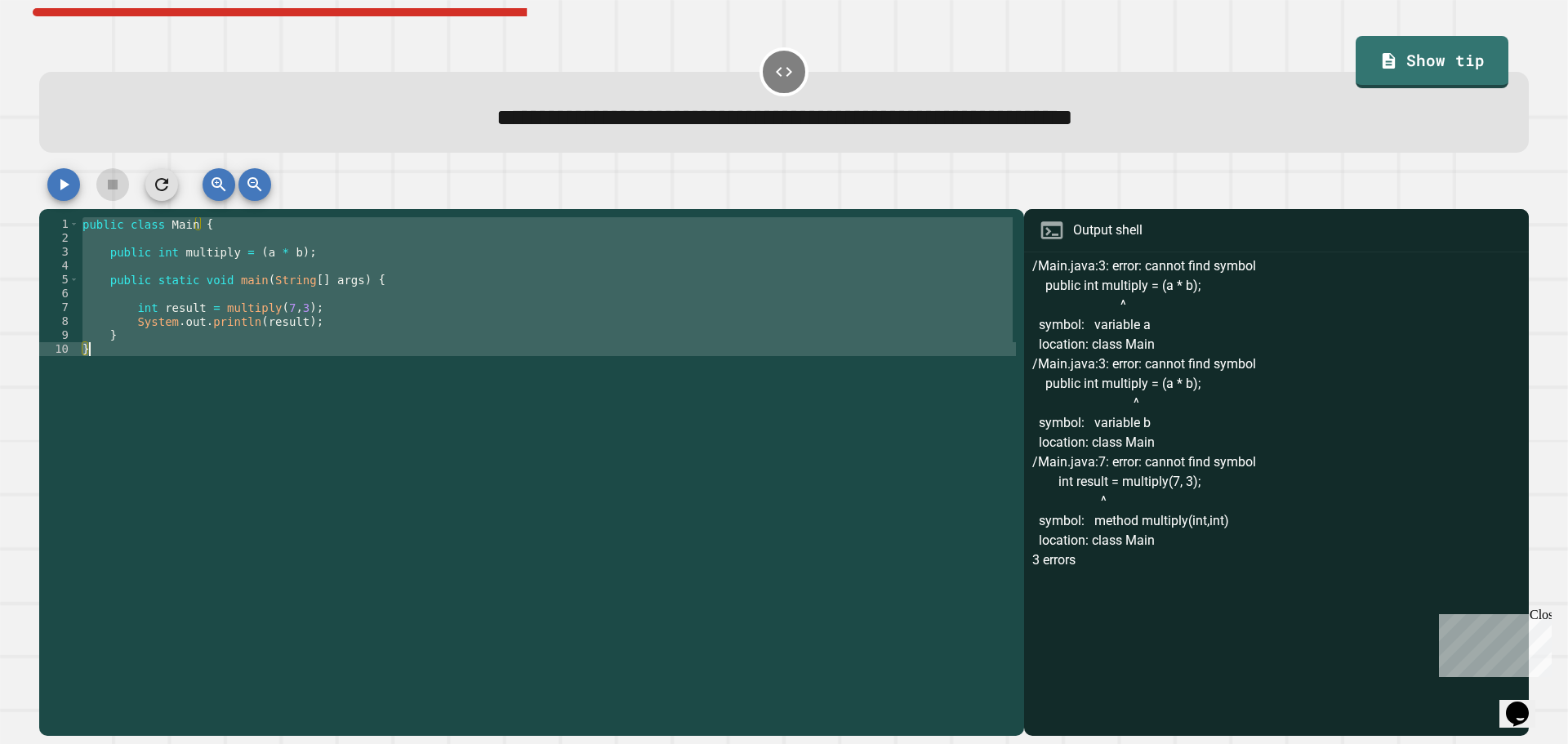
scroll to position [0, 2]
type textarea "* *"
click at [412, 263] on div "public class Main { public int multiply = ( a * b ) ; public static void main (…" at bounding box center [547, 453] width 937 height 472
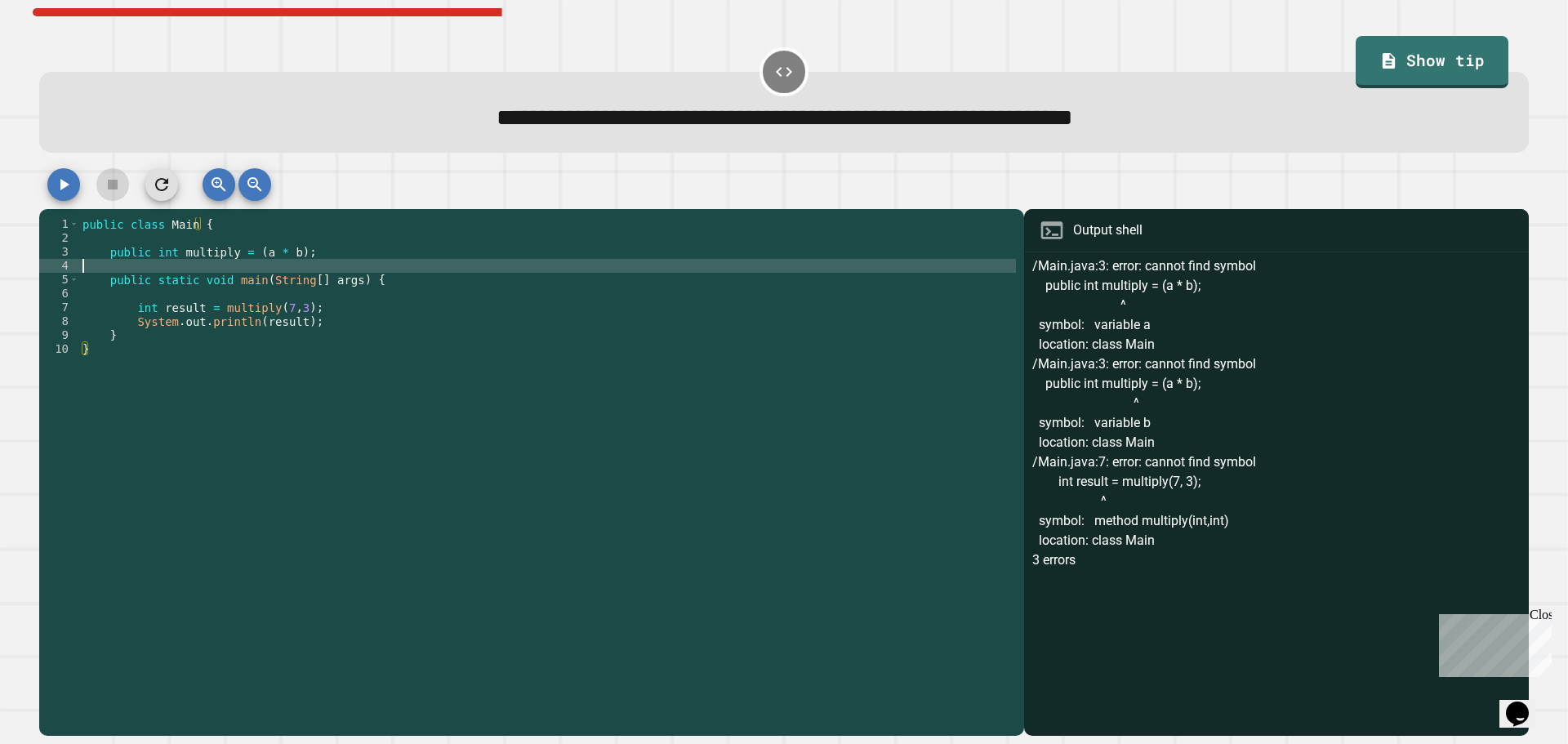
scroll to position [0, 0]
click at [282, 254] on div "public class Main { public int multiply = ( a * b ) ; public static void main (…" at bounding box center [547, 467] width 937 height 500
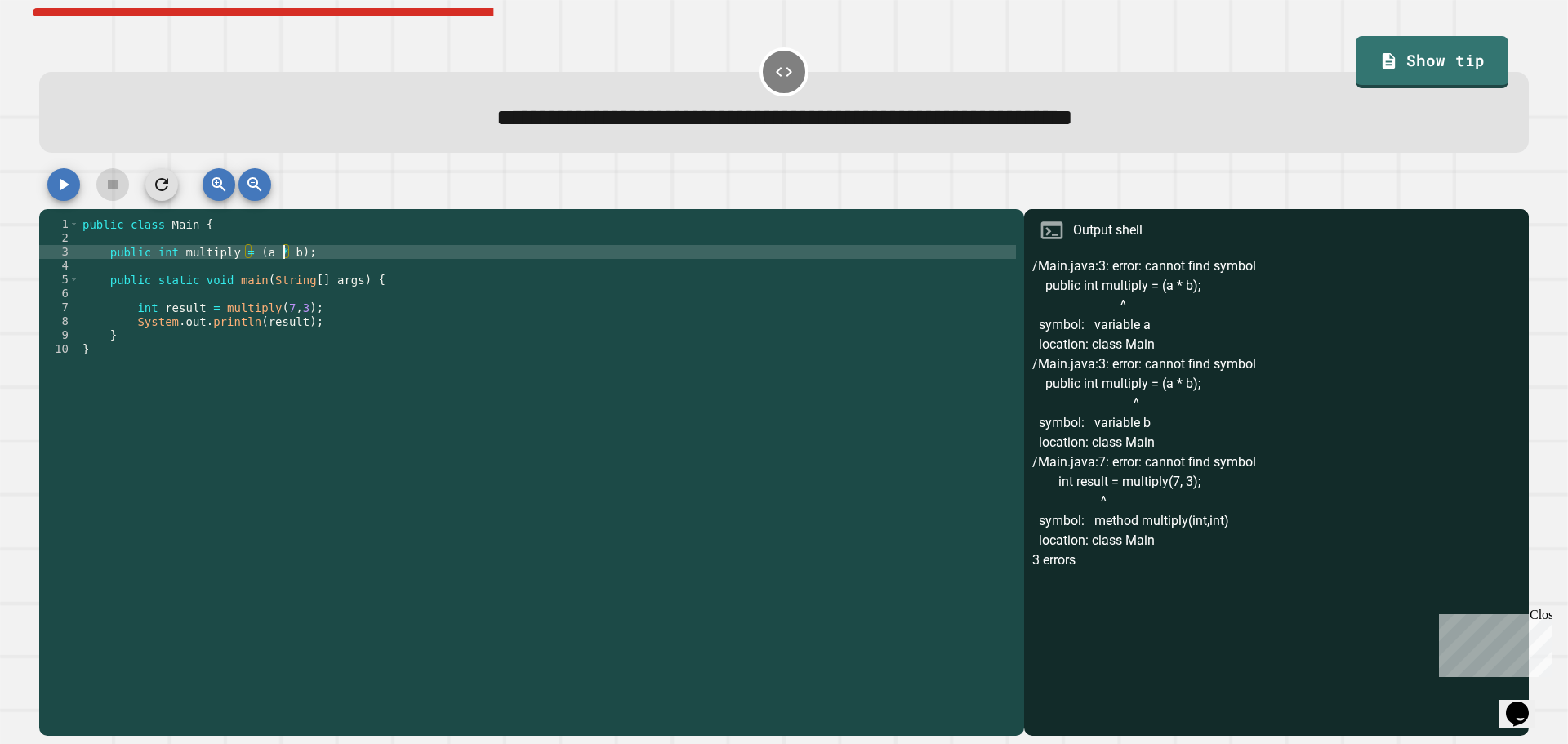
click at [296, 254] on div "public class Main { public int multiply = ( a * b ) ; public static void main (…" at bounding box center [547, 467] width 937 height 500
type textarea "**********"
click at [296, 254] on div "public class Main { public int multiply ( a * b ) ; public static void main ( S…" at bounding box center [547, 467] width 937 height 500
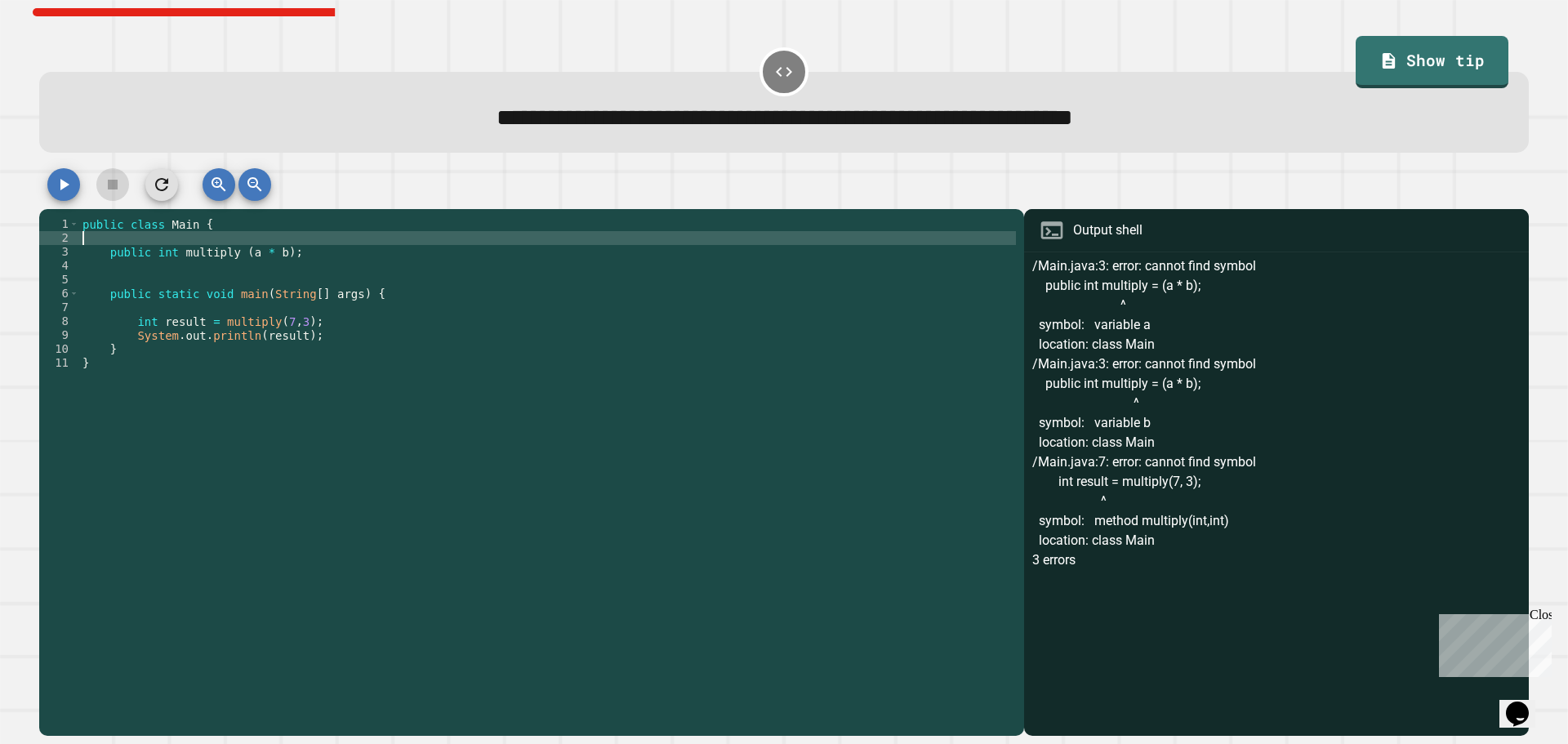
click at [301, 245] on div "public class Main { public int multiply ( a * b ) ; public static void main ( S…" at bounding box center [547, 467] width 937 height 500
click at [302, 253] on div "public class Main { public int multiply ( a * b ) ; public static void main ( S…" at bounding box center [547, 467] width 937 height 500
type textarea "**********"
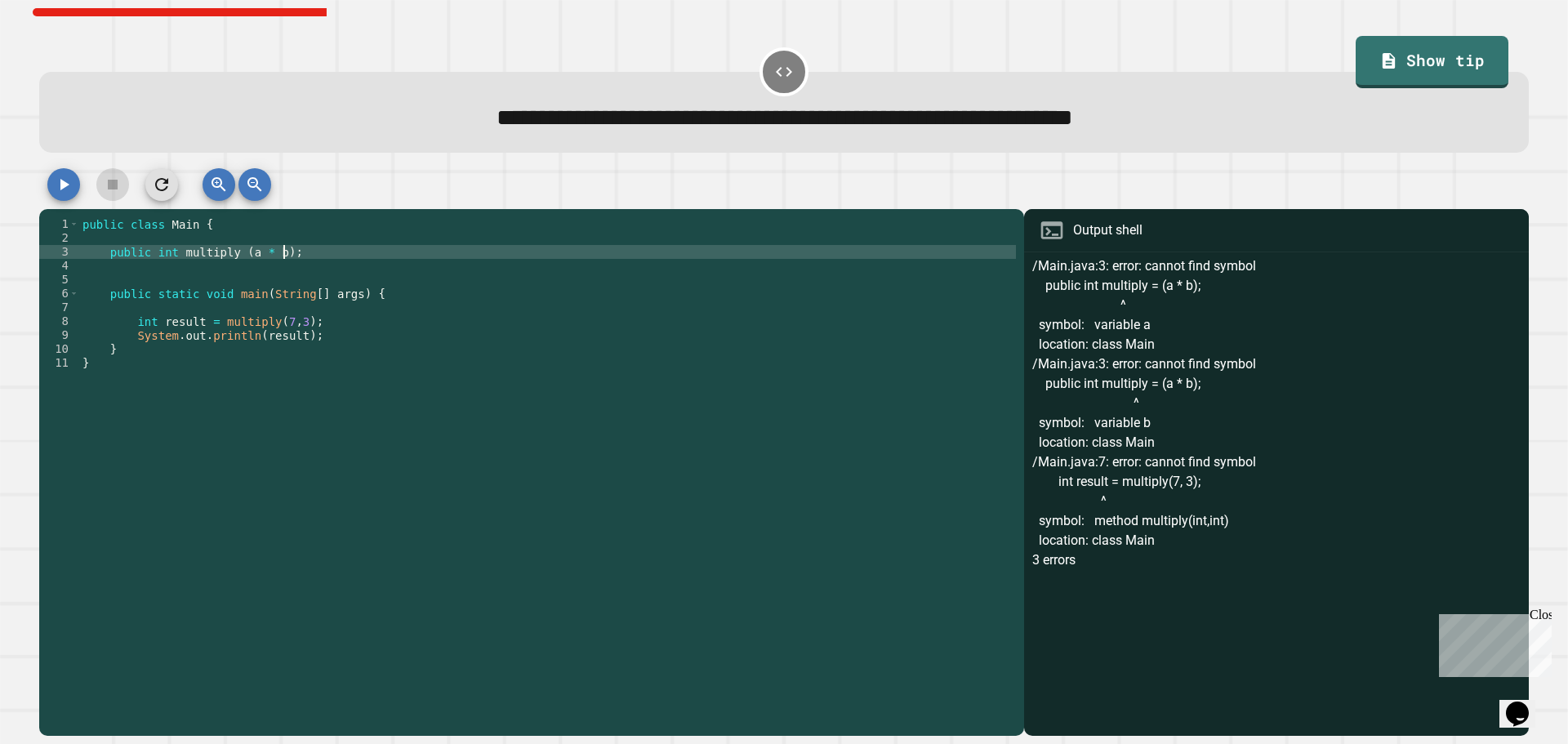
scroll to position [0, 1]
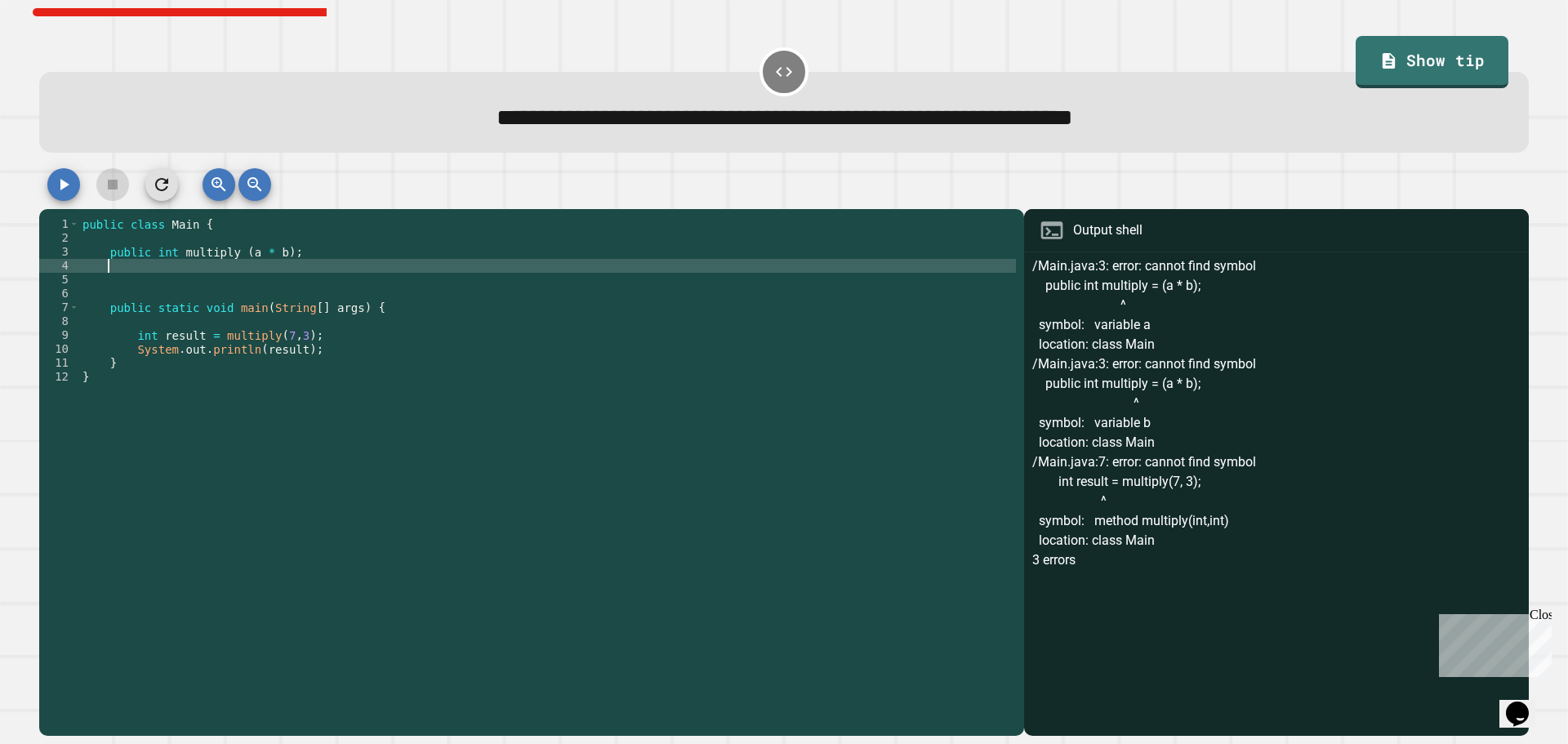
type textarea "*"
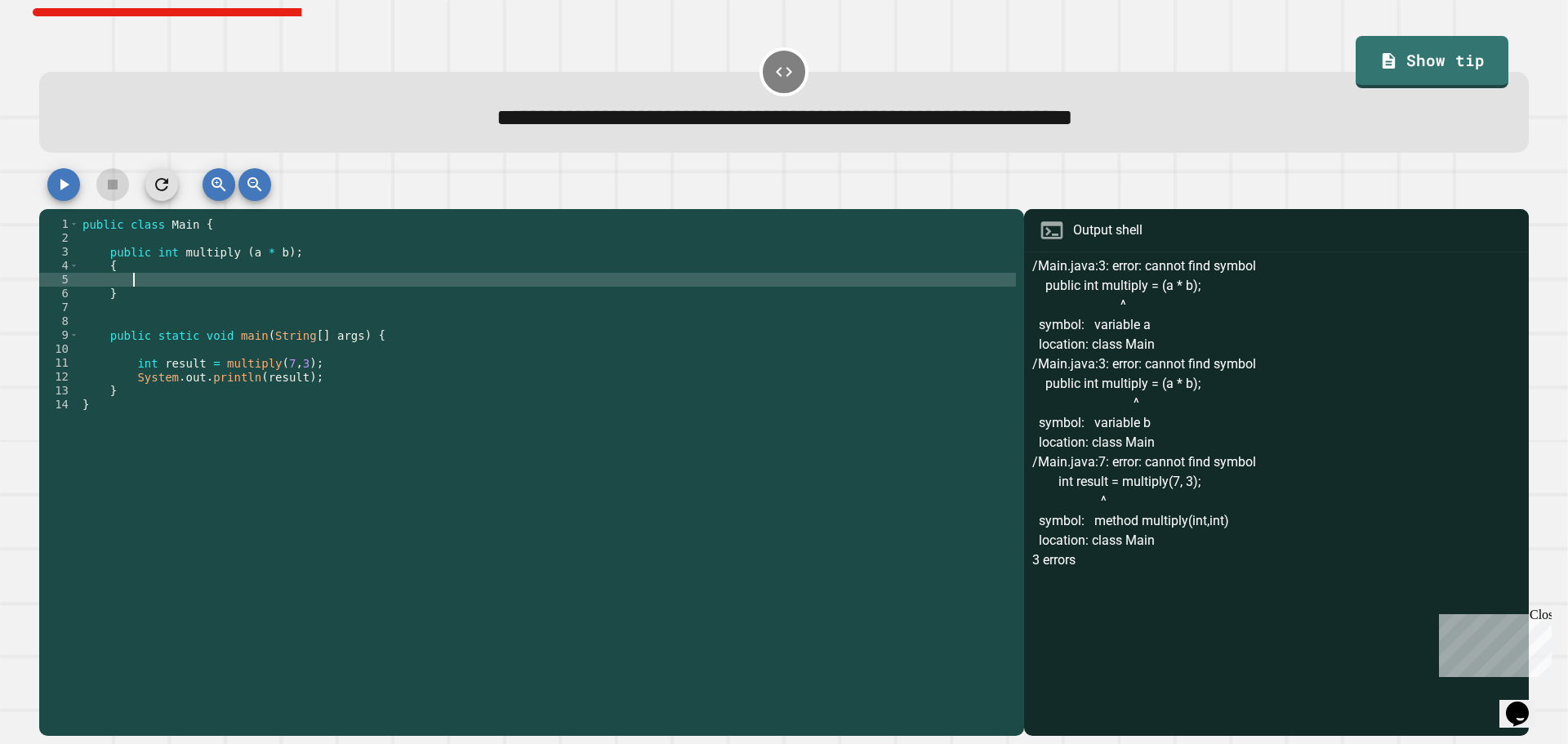
scroll to position [0, 3]
click at [257, 325] on div "public class Main { public int multiply ( a * b ) ; { } public static void main…" at bounding box center [547, 467] width 937 height 500
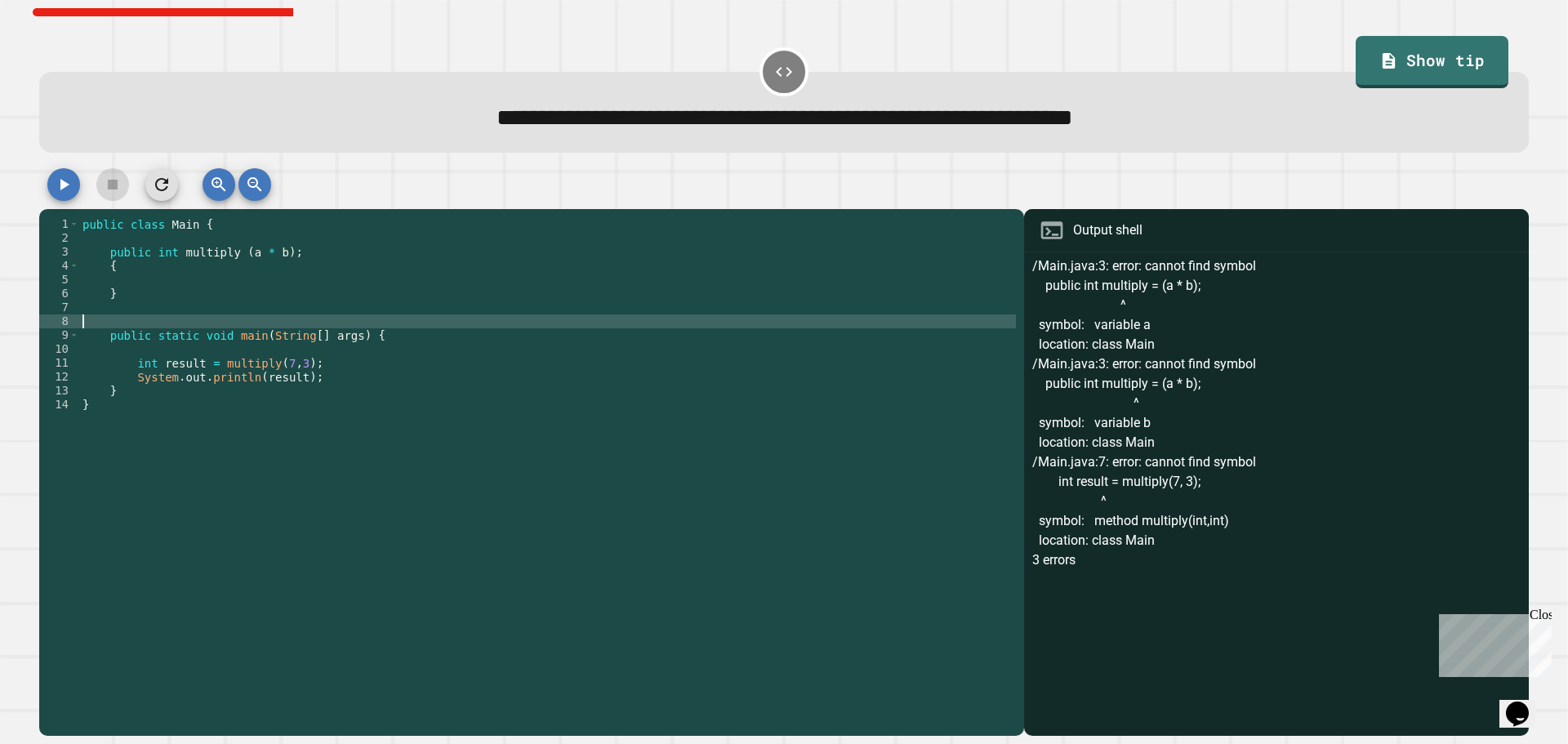
scroll to position [0, 0]
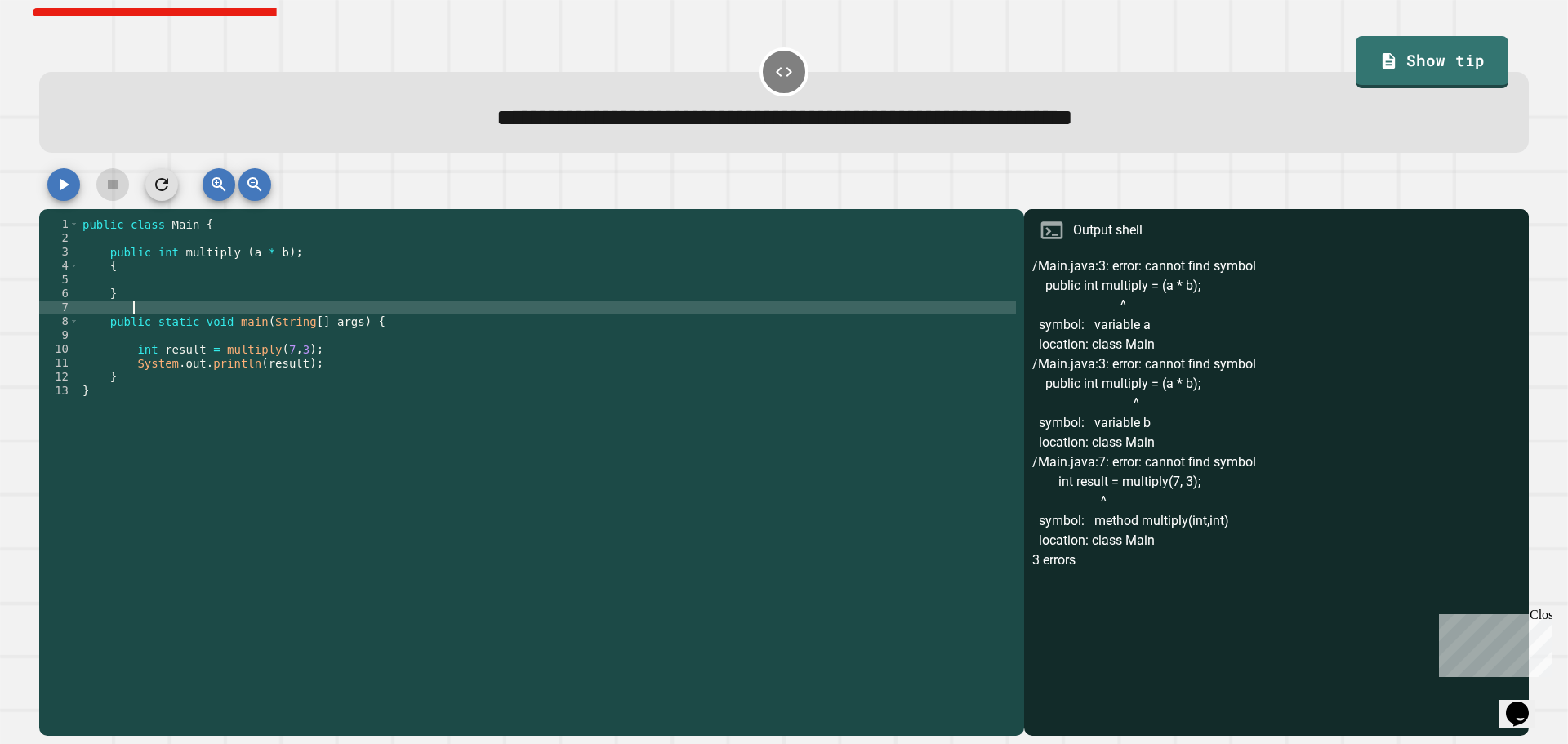
click at [76, 185] on button "button" at bounding box center [63, 184] width 33 height 33
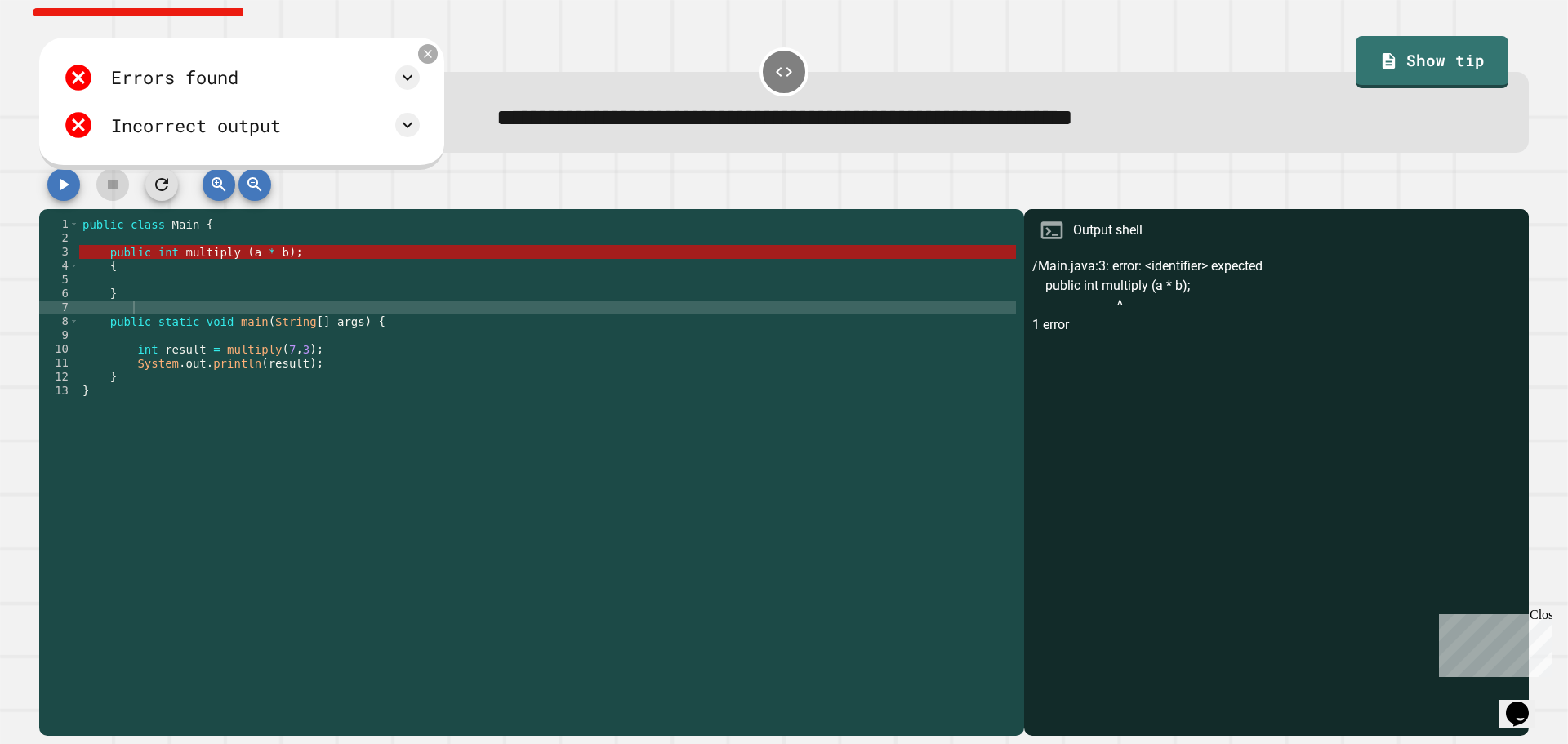
click at [435, 57] on icon at bounding box center [428, 54] width 14 height 14
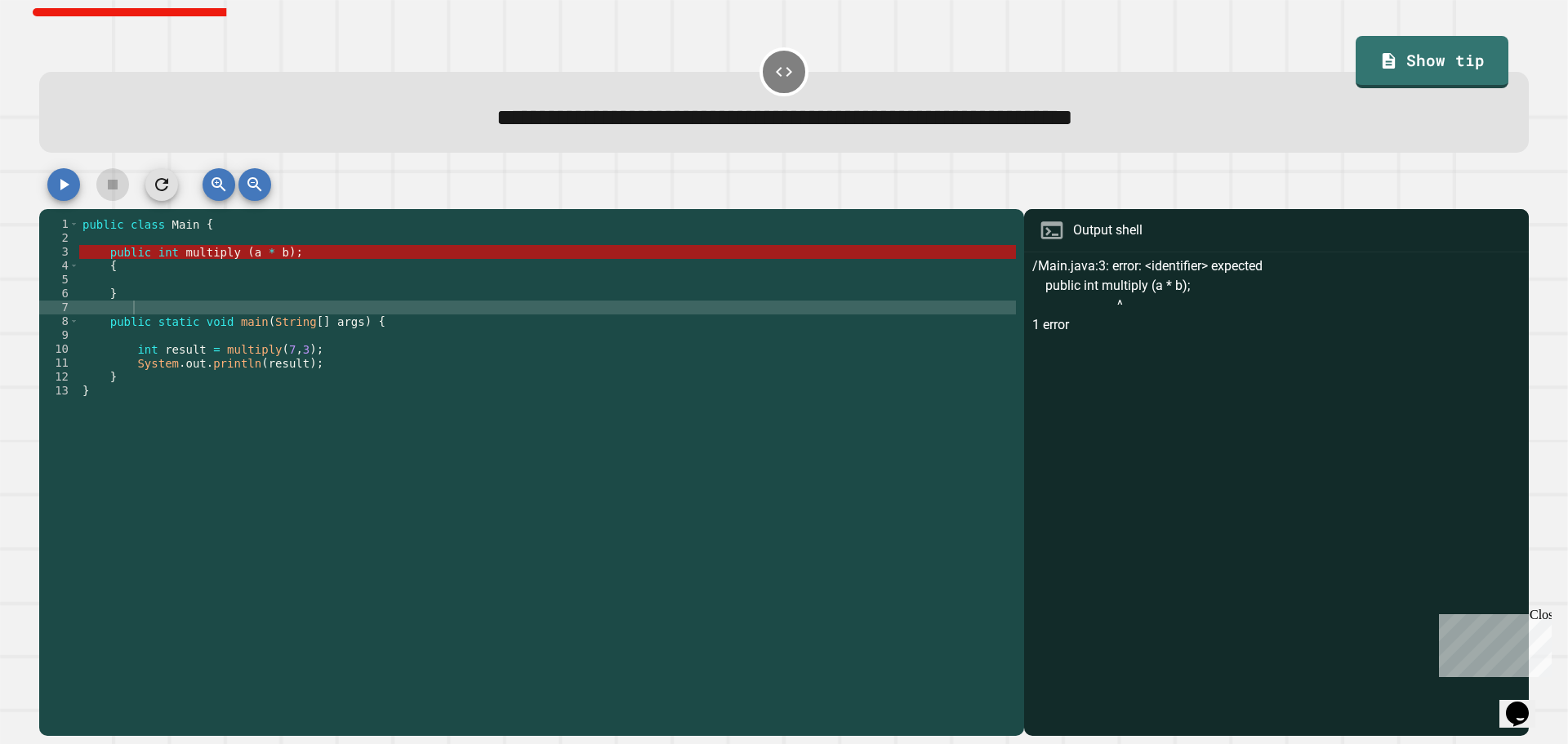
type textarea "*"
click at [245, 268] on div "public class Main { public int multiply ( a * b ) ; { } public static void main…" at bounding box center [547, 467] width 937 height 500
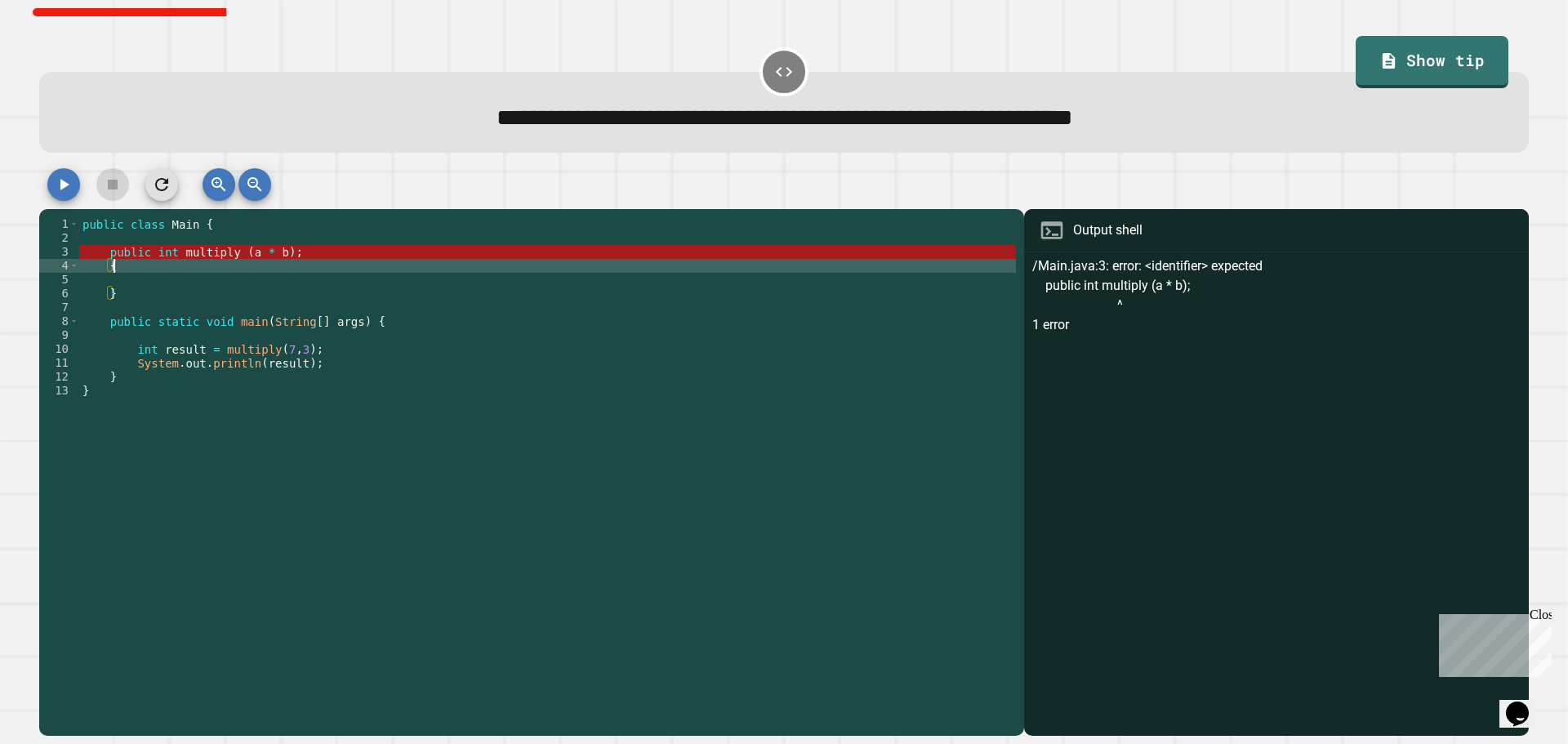
click at [237, 262] on div "public class Main { public int multiply ( a * b ) ; { } public static void main…" at bounding box center [547, 467] width 937 height 500
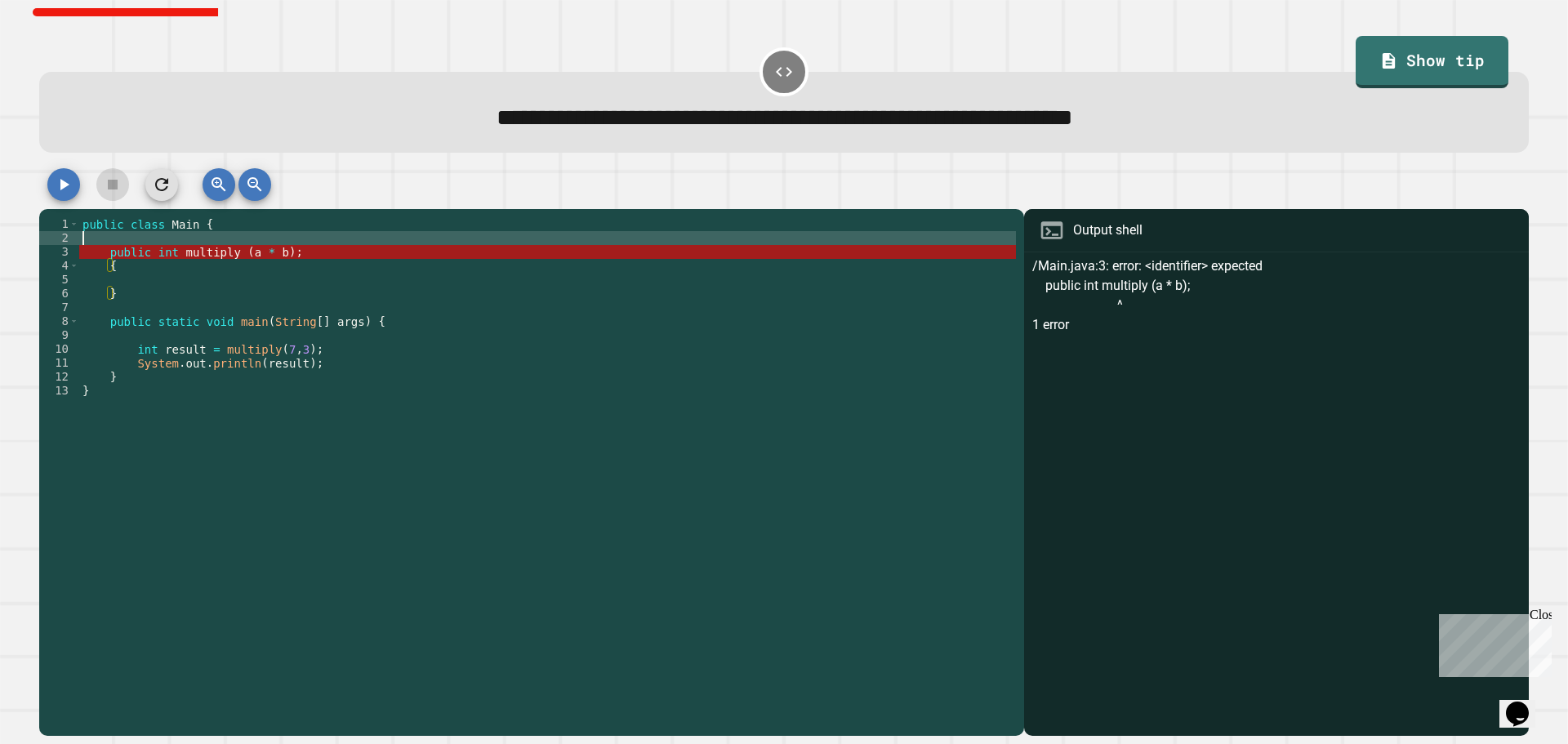
click at [227, 241] on div "public class Main { public int multiply ( a * b ) ; { } public static void main…" at bounding box center [547, 467] width 937 height 500
click at [235, 257] on div "public class Main { public int multiply ( a * b ) ; { } public static void main…" at bounding box center [547, 467] width 937 height 500
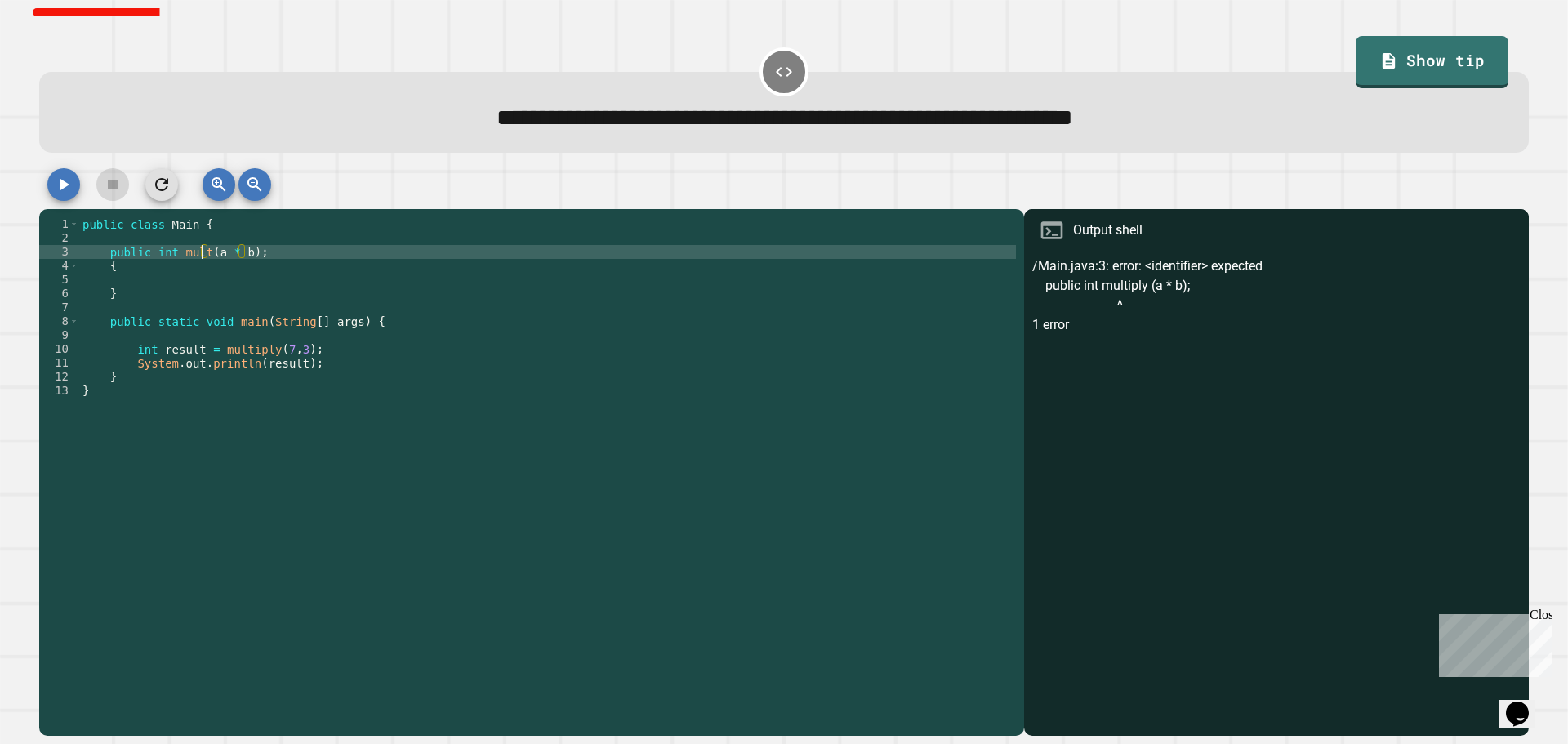
type textarea "**********"
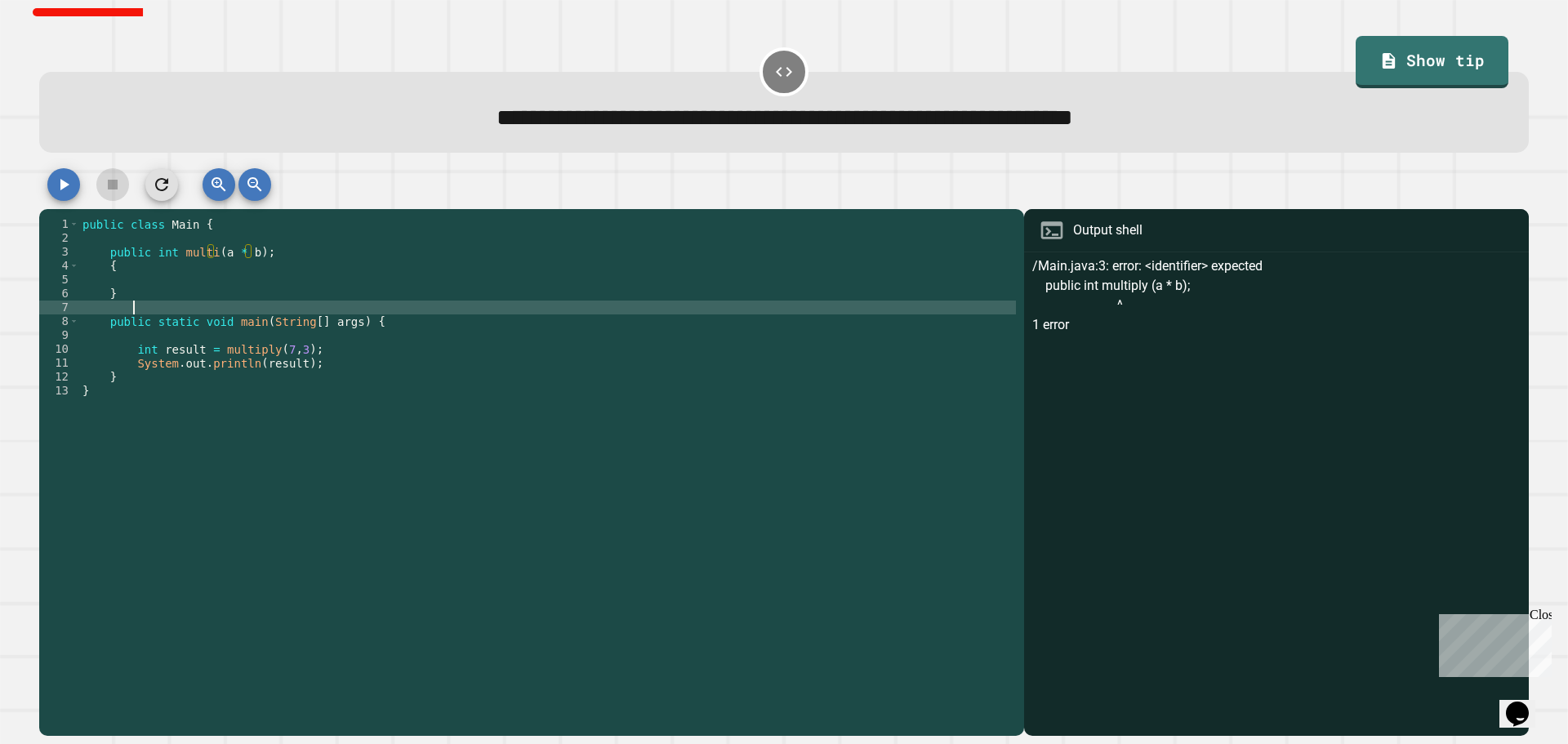
click at [142, 312] on div "public class Main { public int multi ( a * b ) ; { } public static void main ( …" at bounding box center [547, 467] width 937 height 500
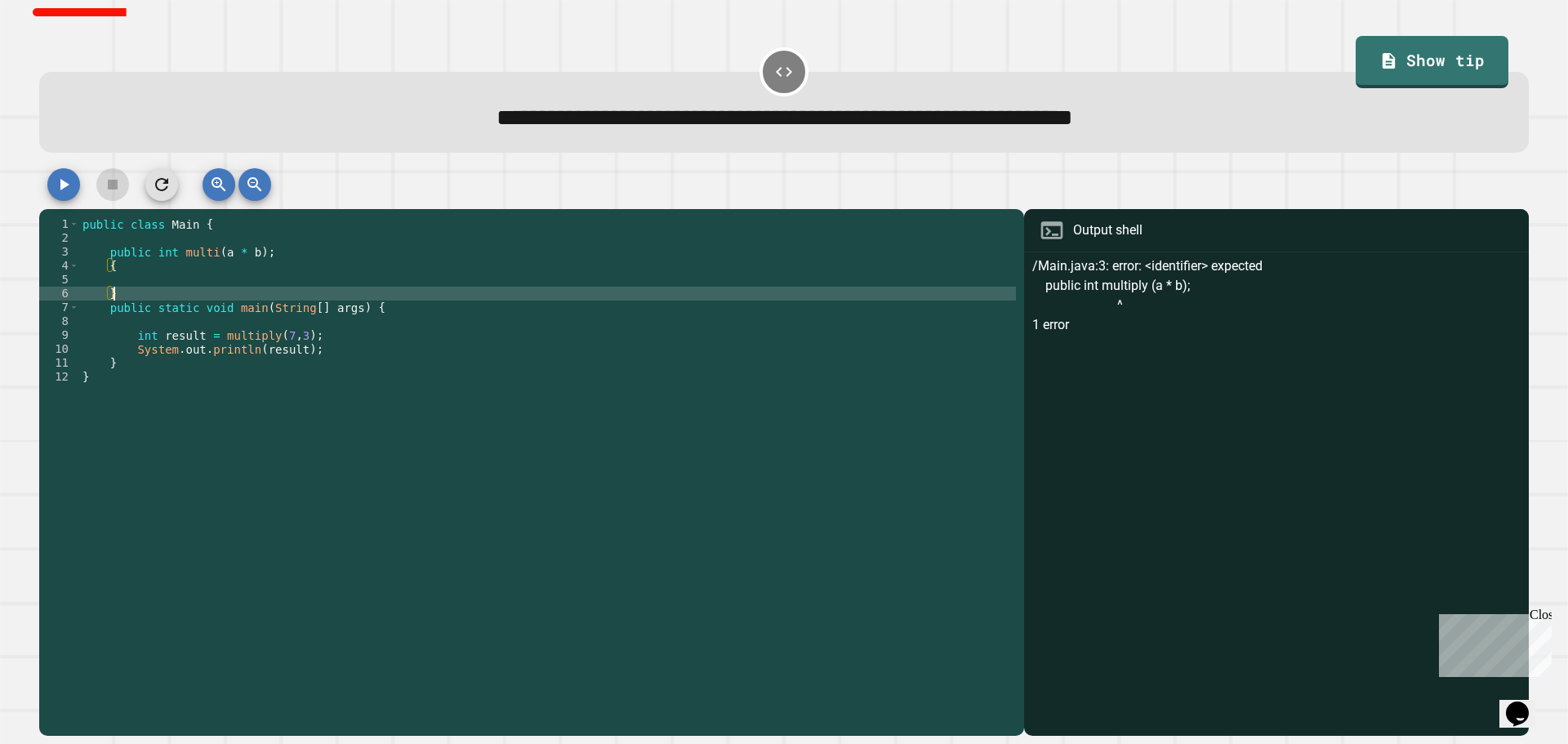
drag, startPoint x: 30, startPoint y: 180, endPoint x: 53, endPoint y: 186, distance: 23.8
click at [41, 184] on div "**********" at bounding box center [784, 372] width 1568 height 744
click at [54, 186] on icon "button" at bounding box center [63, 185] width 20 height 20
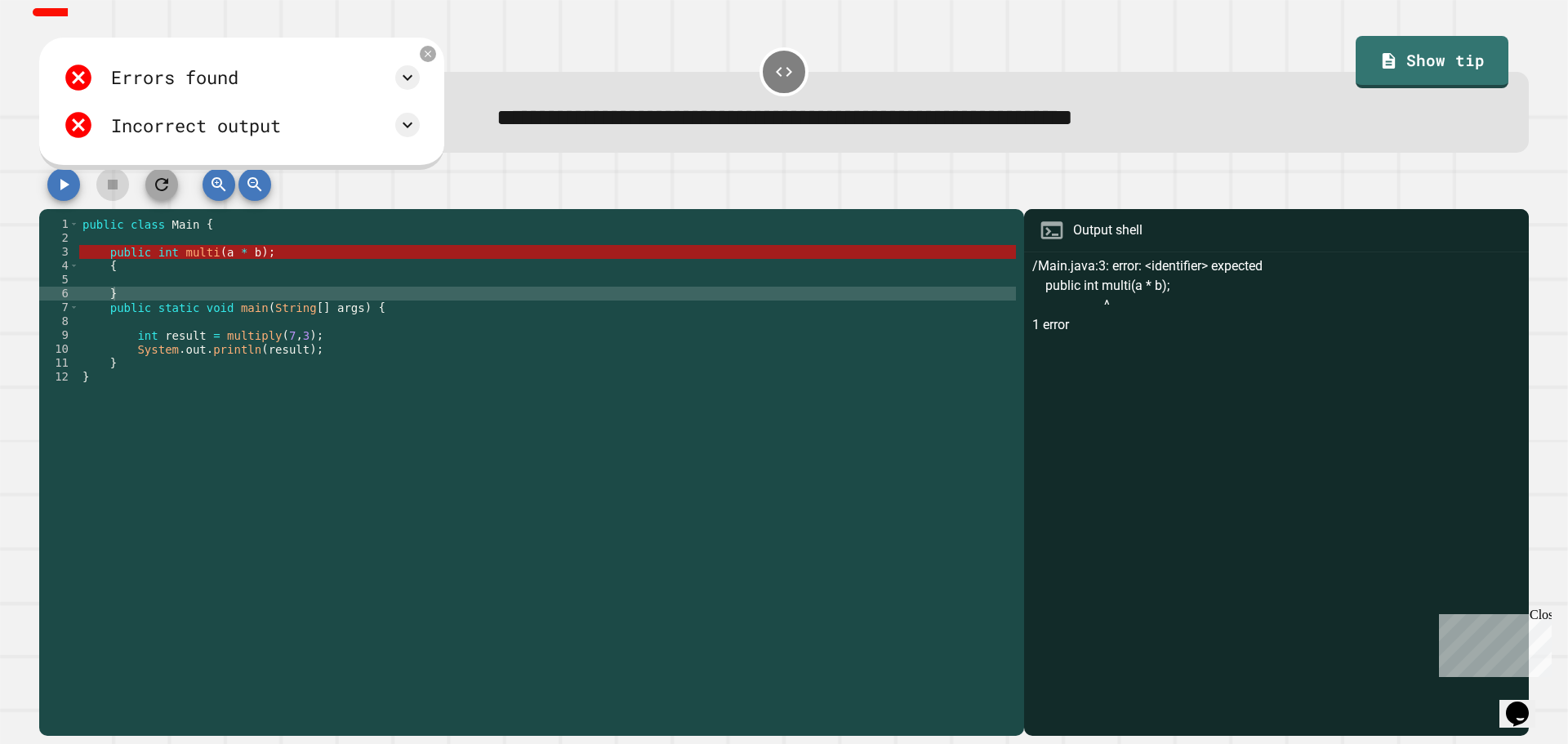
click at [167, 189] on icon "button" at bounding box center [161, 185] width 13 height 13
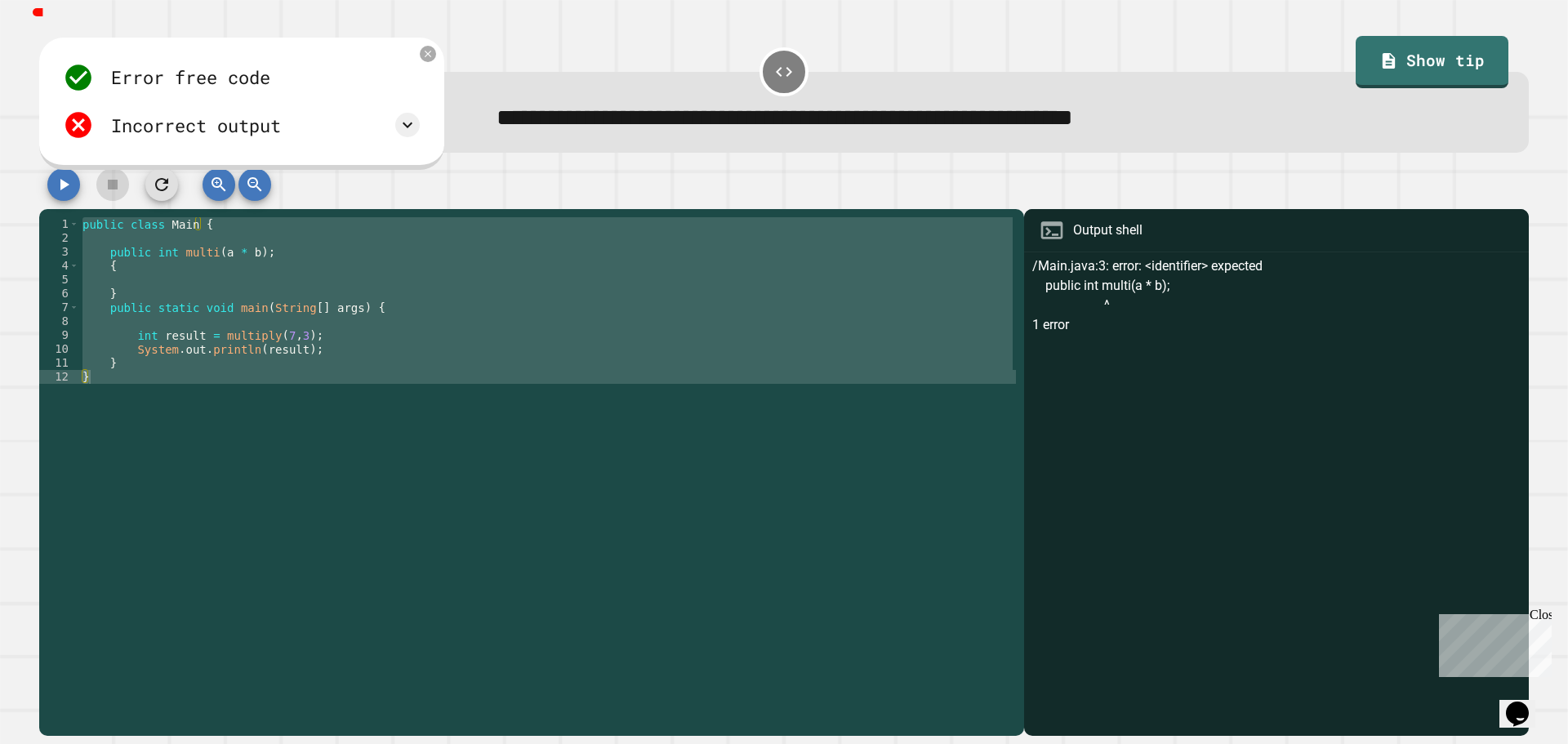
click at [128, 291] on div "public class Main { public int multi ( a * b ) ; { } public static void main ( …" at bounding box center [547, 453] width 937 height 472
type textarea "*"
